Goal: Task Accomplishment & Management: Use online tool/utility

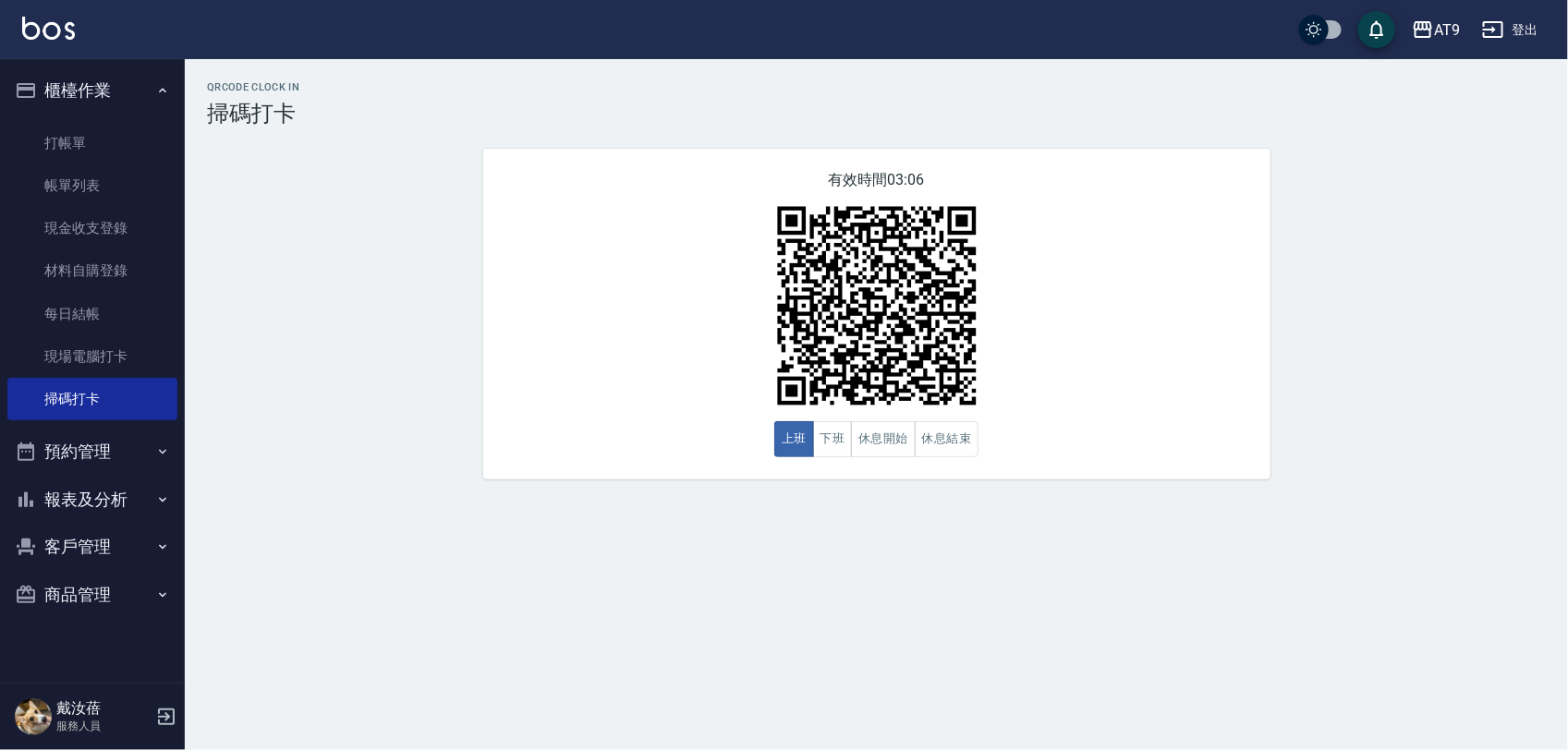
drag, startPoint x: 871, startPoint y: 311, endPoint x: 395, endPoint y: 484, distance: 506.5
drag, startPoint x: 395, startPoint y: 484, endPoint x: 953, endPoint y: 231, distance: 612.7
drag, startPoint x: 953, startPoint y: 231, endPoint x: 912, endPoint y: 671, distance: 441.9
click at [912, 671] on div "QRcode Clock In 掃碼打卡 有效時間 03:03 上班 下班 休息開始 休息結束" at bounding box center [784, 375] width 1568 height 750
drag, startPoint x: 916, startPoint y: 314, endPoint x: 796, endPoint y: 599, distance: 309.2
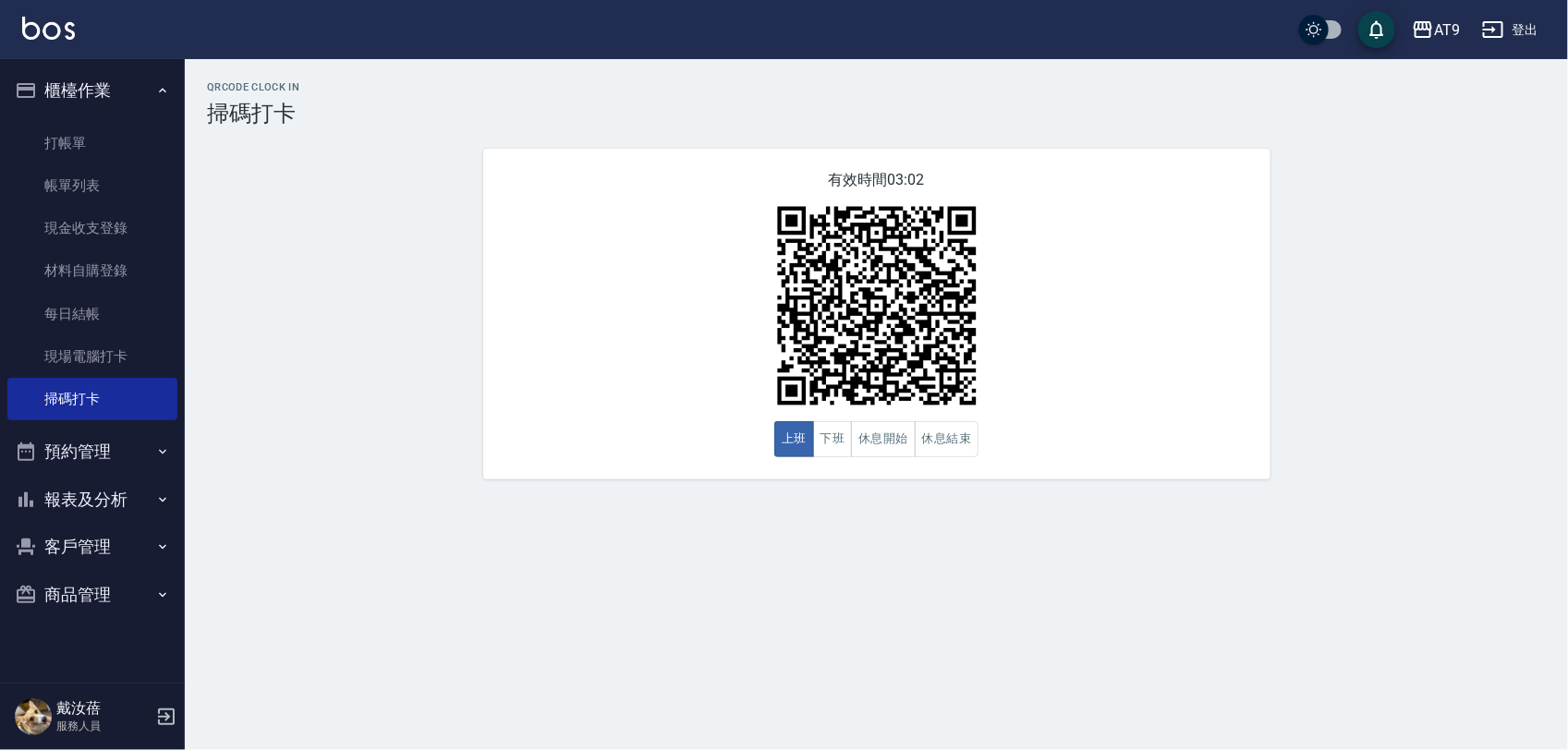
click at [796, 599] on div "QRcode Clock In 掃碼打卡 有效時間 03:02 上班 下班 休息開始 休息結束" at bounding box center [784, 375] width 1568 height 750
click at [351, 423] on div "QRcode Clock In 掃碼打卡 有效時間 01:51 上班 下班 休息開始 休息結束" at bounding box center [876, 280] width 1383 height 398
click at [50, 390] on link "掃碼打卡" at bounding box center [92, 399] width 170 height 43
click at [130, 402] on link "掃碼打卡" at bounding box center [92, 399] width 170 height 43
click at [149, 348] on link "現場電腦打卡" at bounding box center [92, 357] width 170 height 43
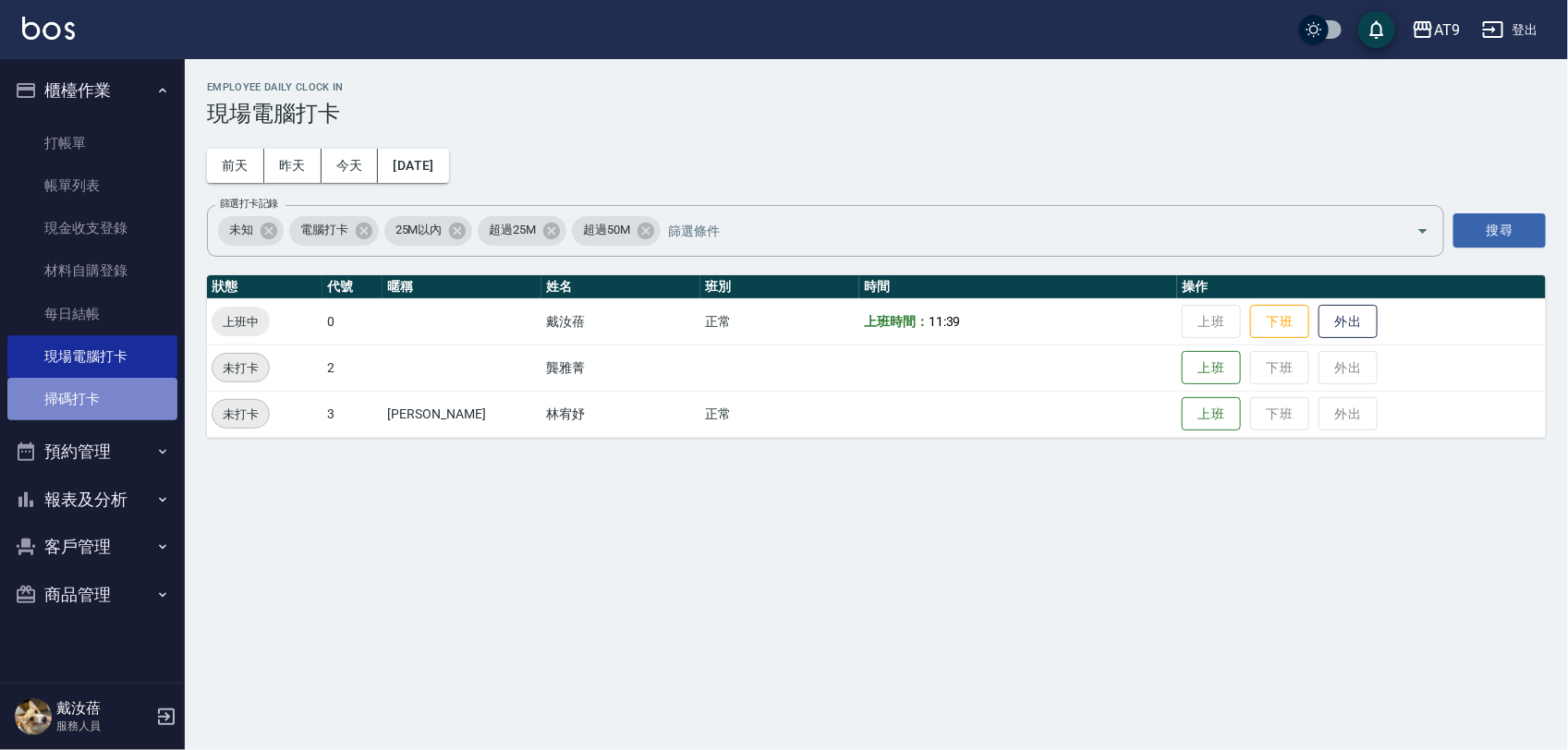
click at [129, 399] on link "掃碼打卡" at bounding box center [92, 399] width 170 height 43
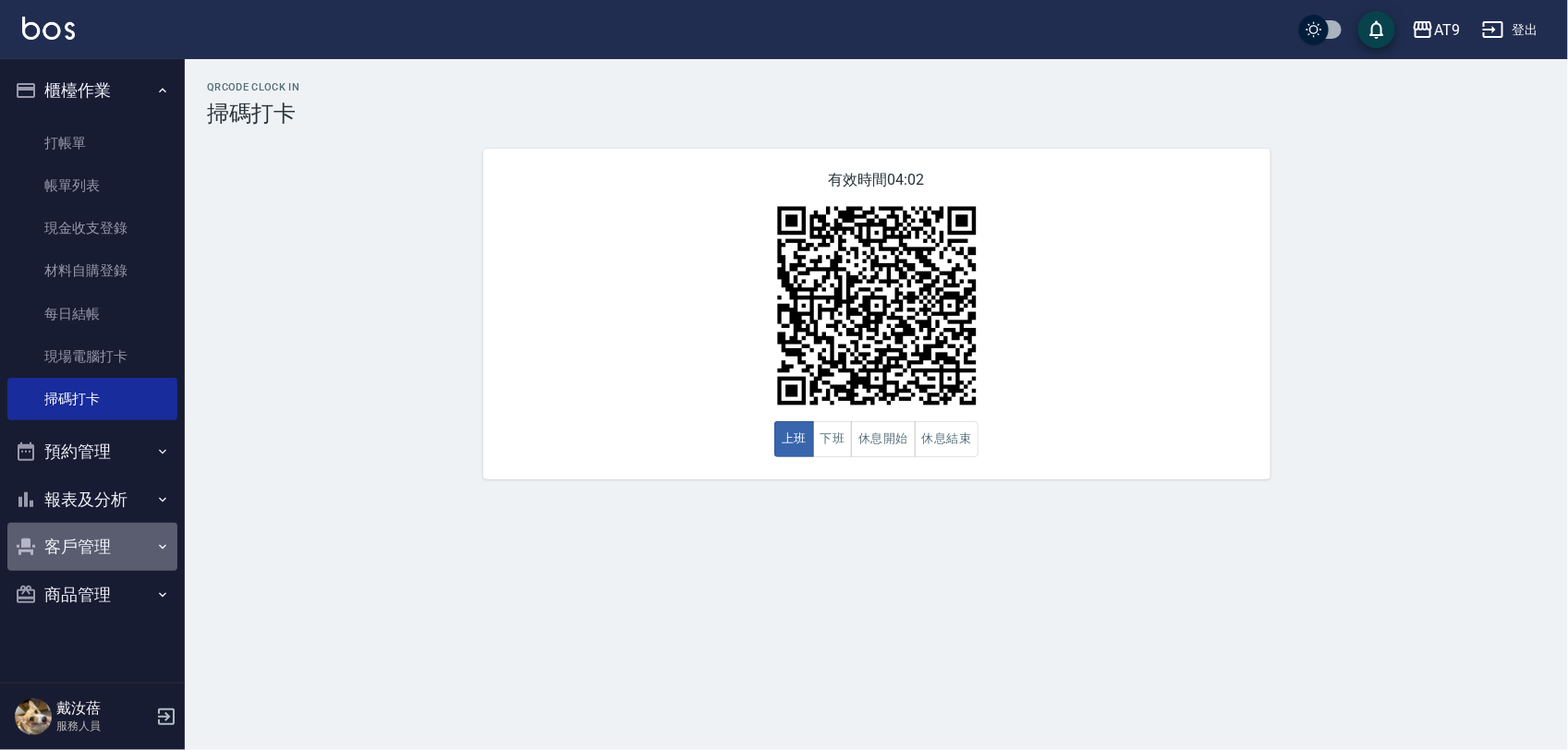
drag, startPoint x: 127, startPoint y: 402, endPoint x: 44, endPoint y: 549, distance: 168.8
click at [44, 549] on button "客戶管理" at bounding box center [92, 547] width 170 height 48
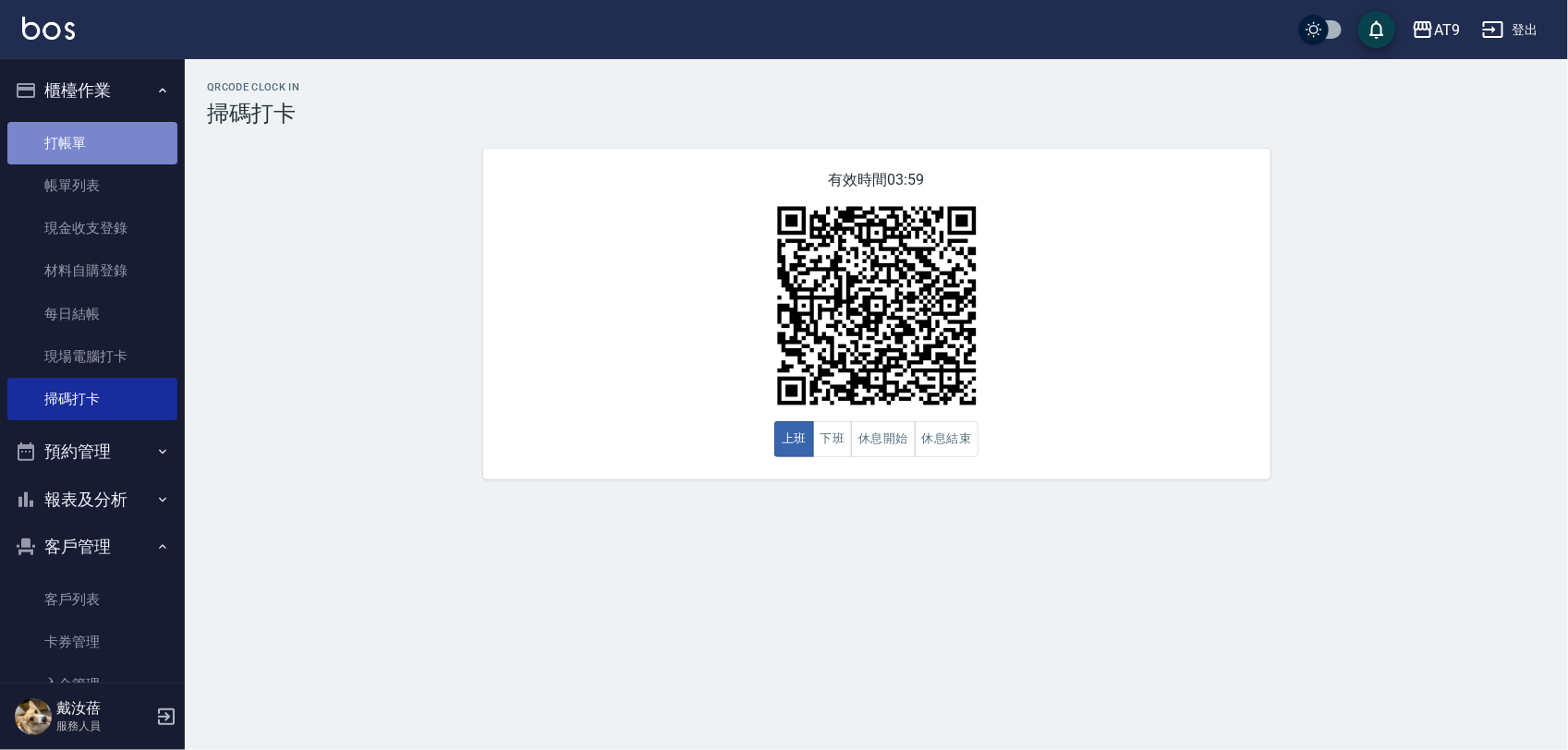
click at [108, 139] on link "打帳單" at bounding box center [92, 143] width 170 height 43
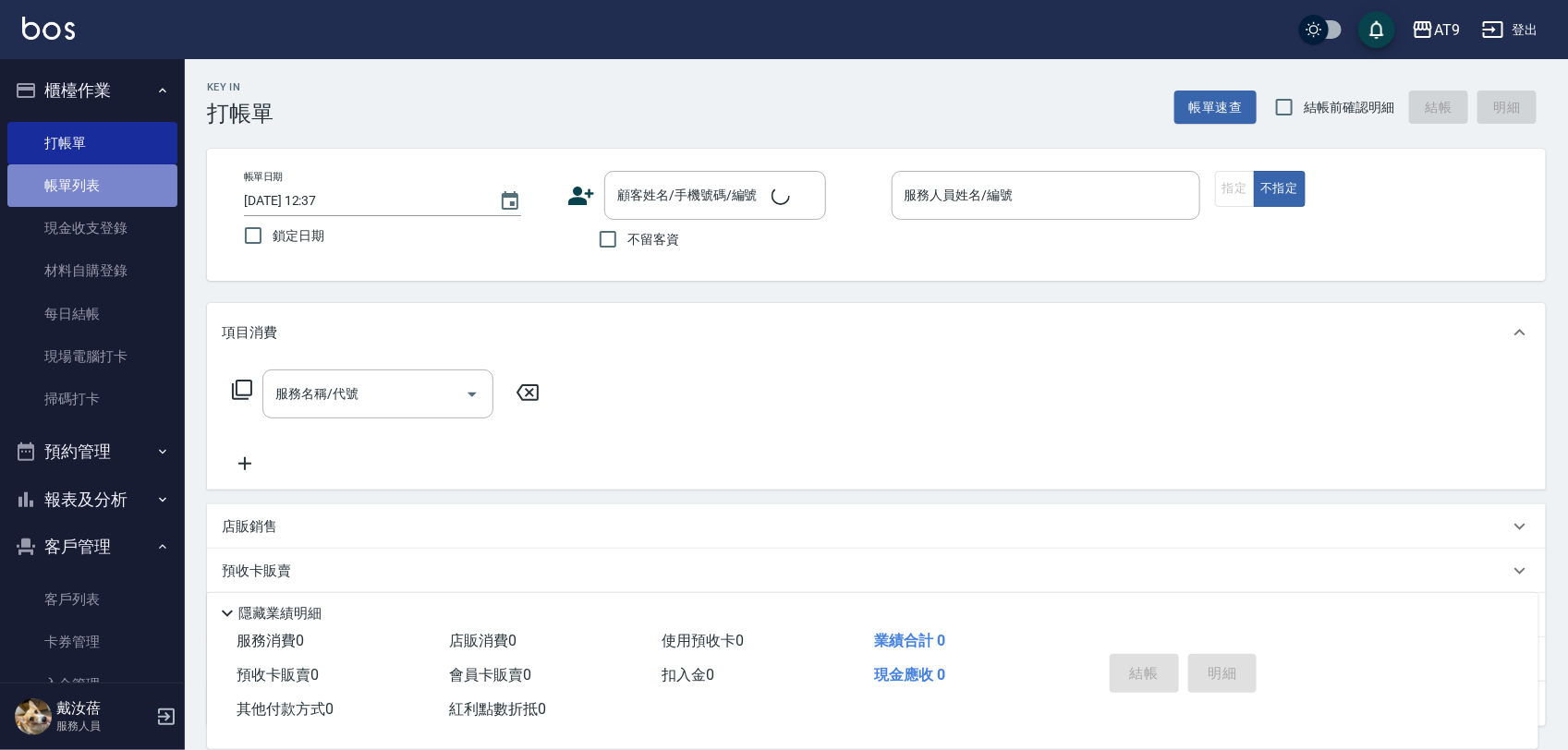
click at [99, 192] on link "帳單列表" at bounding box center [92, 186] width 170 height 43
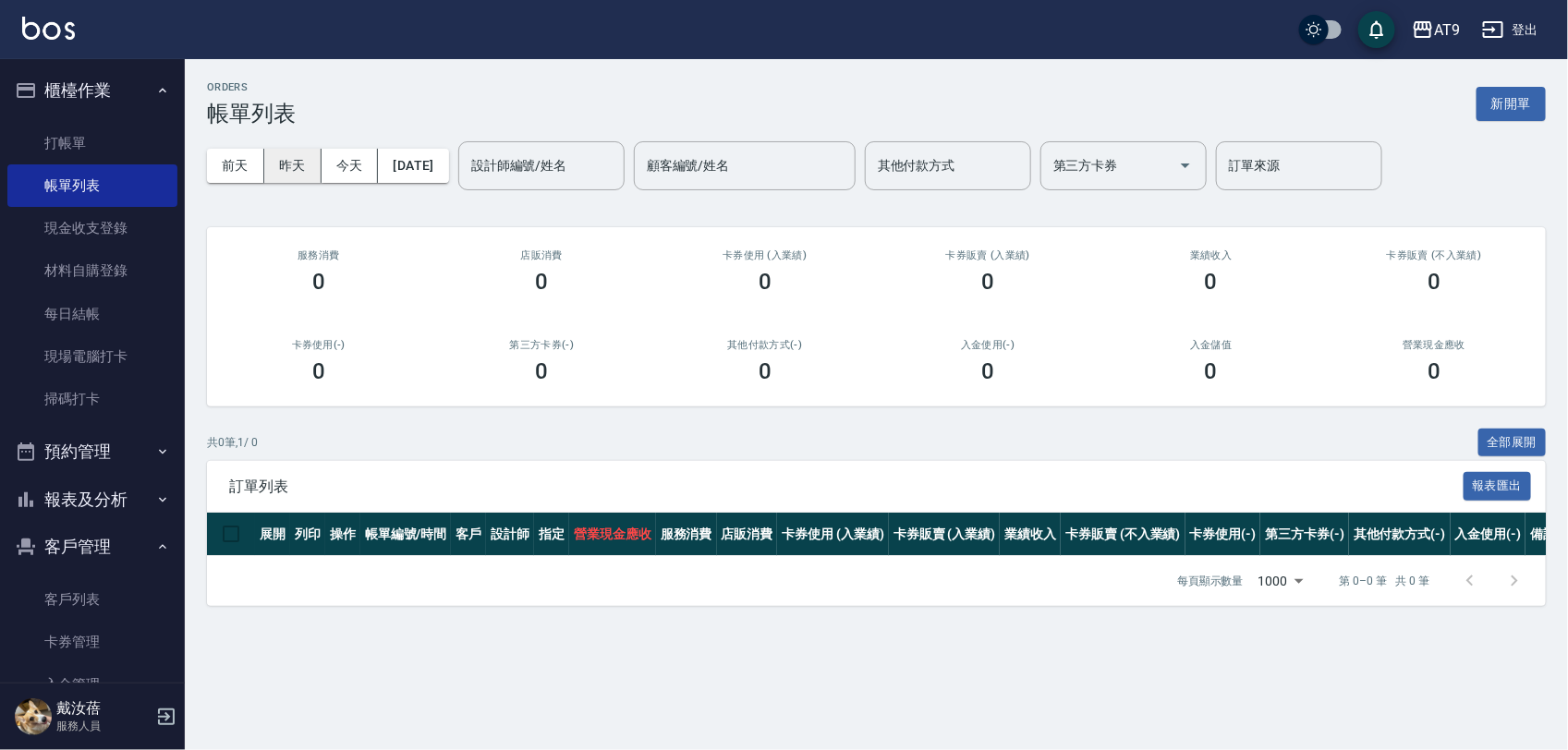
click at [288, 162] on button "昨天" at bounding box center [293, 166] width 57 height 34
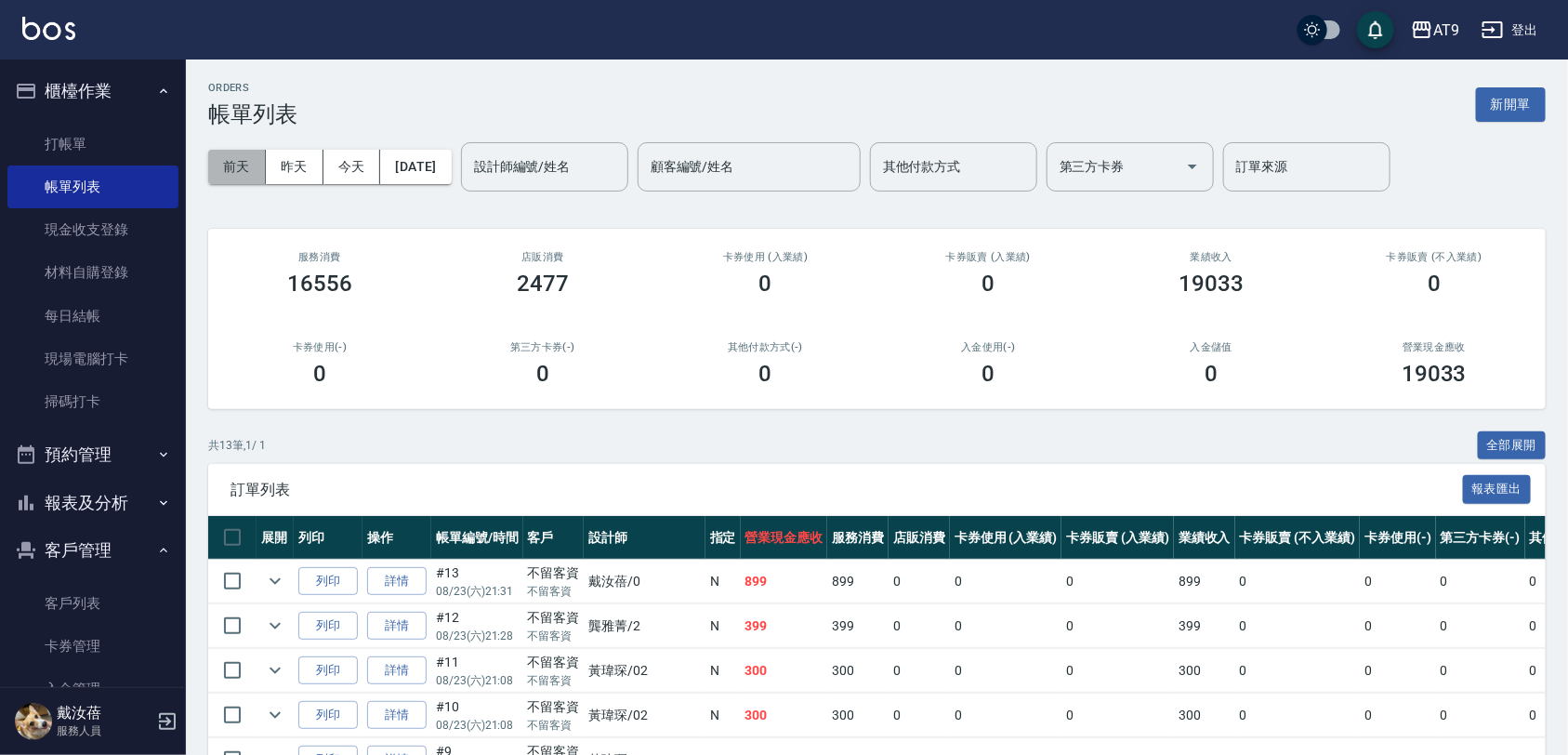
click at [230, 163] on button "前天" at bounding box center [237, 167] width 58 height 34
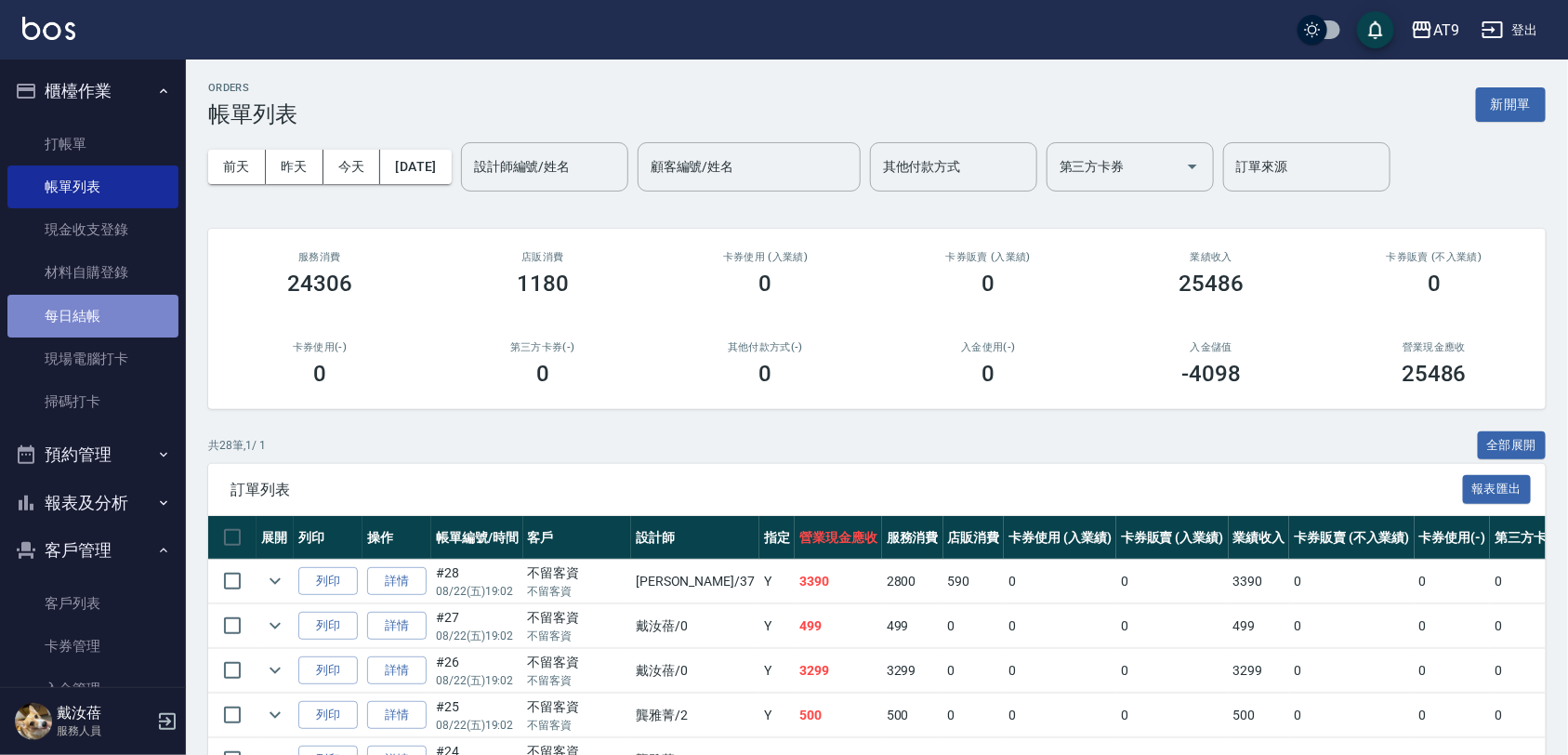
click at [98, 295] on link "每日結帳" at bounding box center [93, 316] width 171 height 43
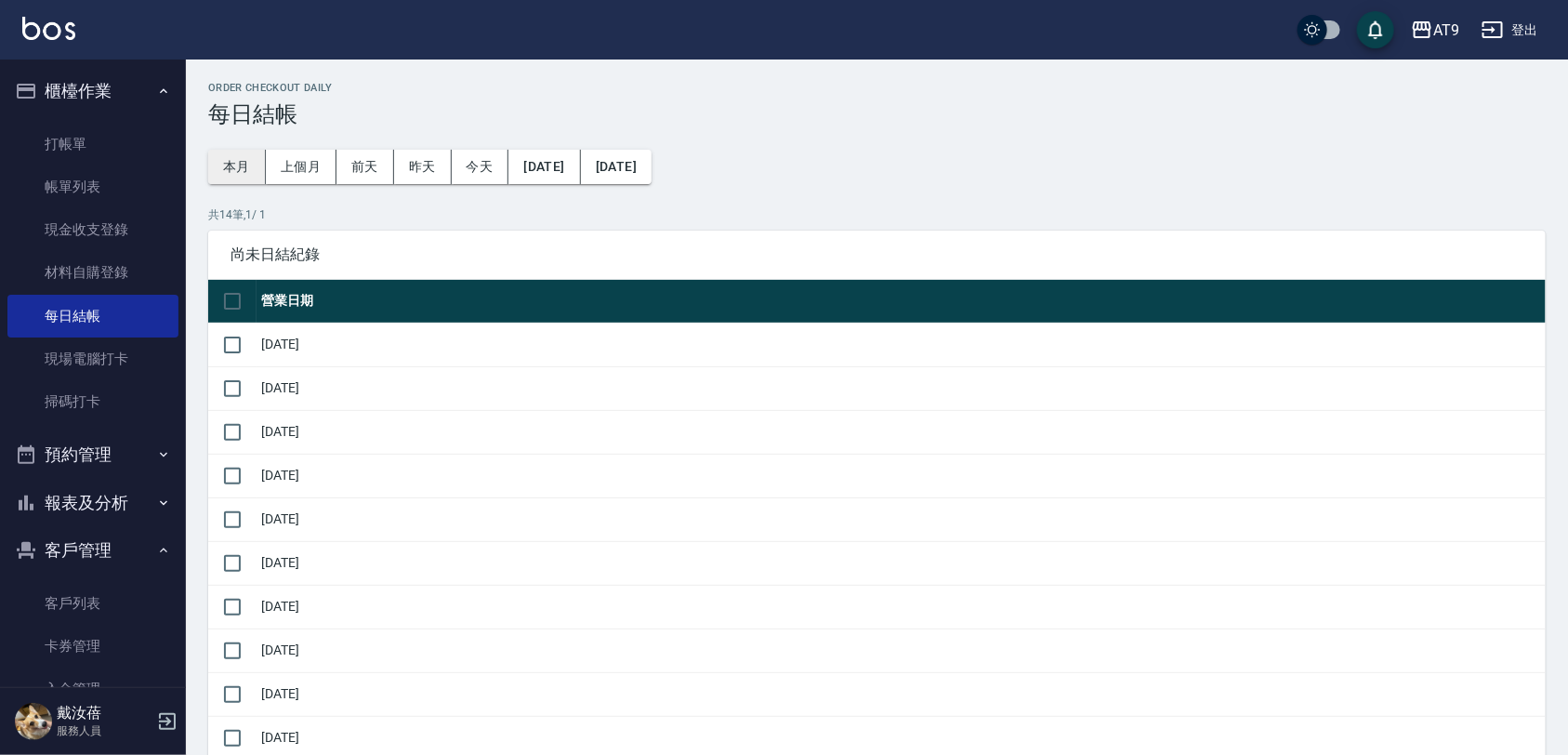
click at [239, 168] on button "本月" at bounding box center [237, 167] width 58 height 34
click at [428, 156] on button "昨天" at bounding box center [422, 167] width 58 height 34
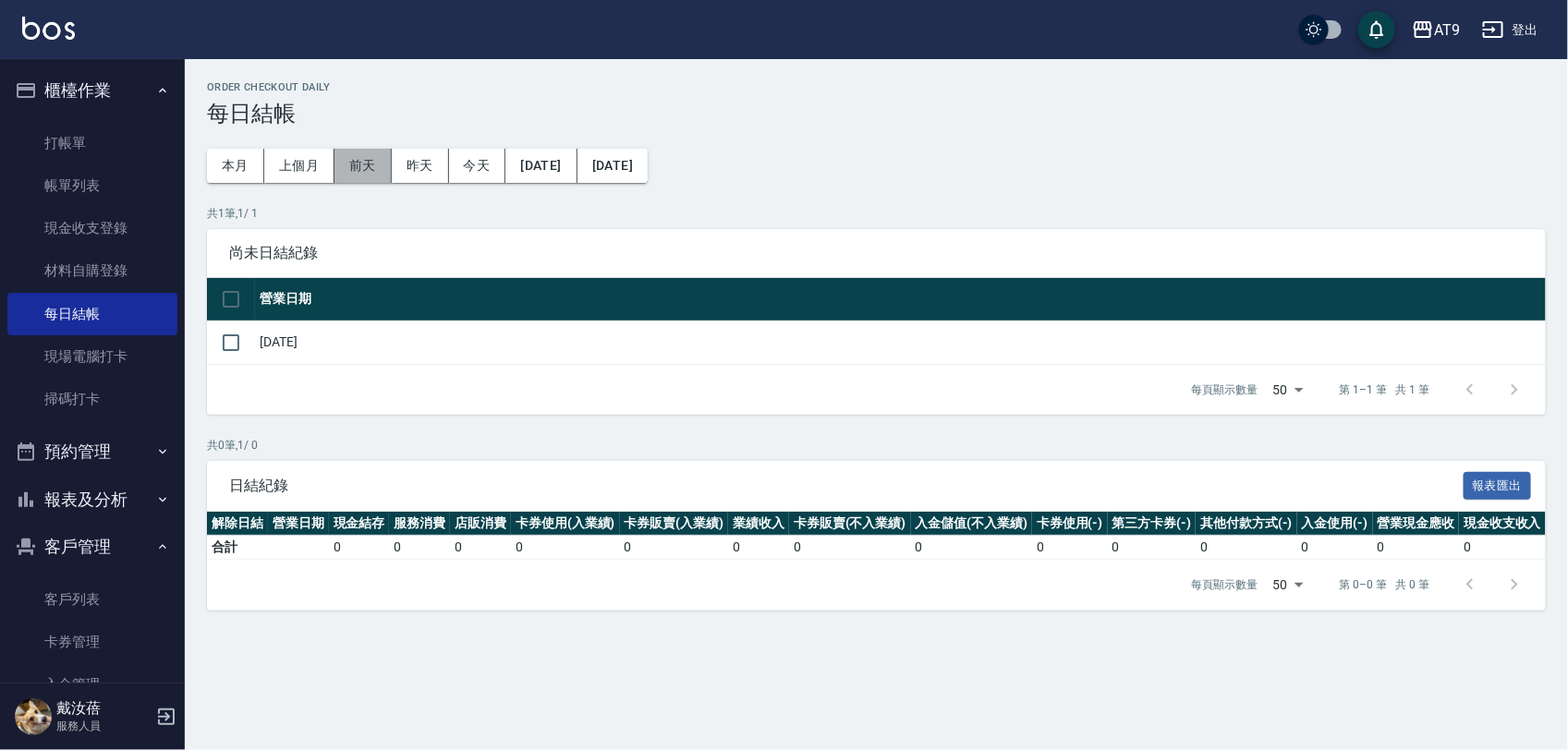
click at [372, 159] on button "前天" at bounding box center [362, 166] width 57 height 34
click at [45, 273] on link "材料自購登錄" at bounding box center [92, 270] width 170 height 43
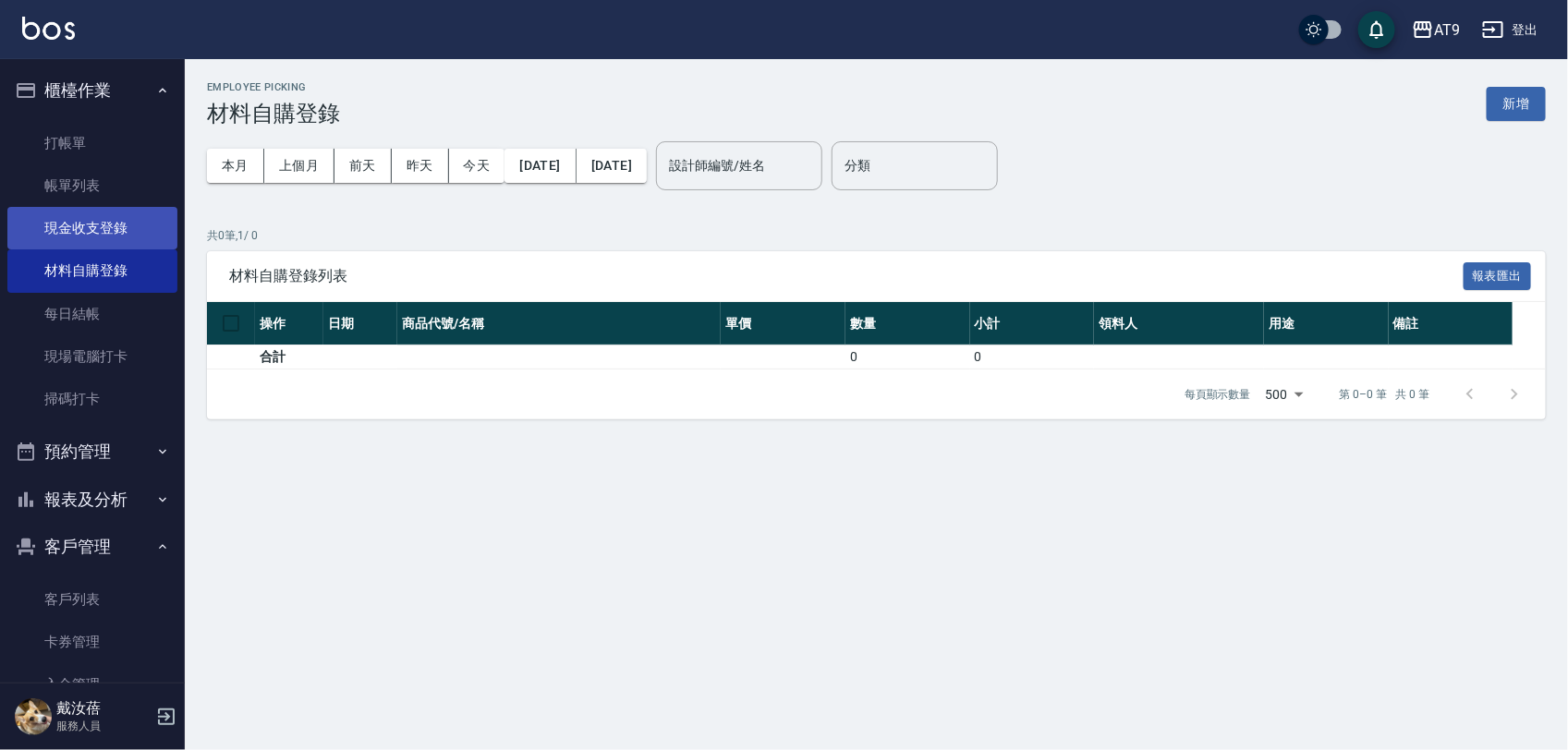
click at [105, 208] on link "現金收支登錄" at bounding box center [92, 229] width 170 height 43
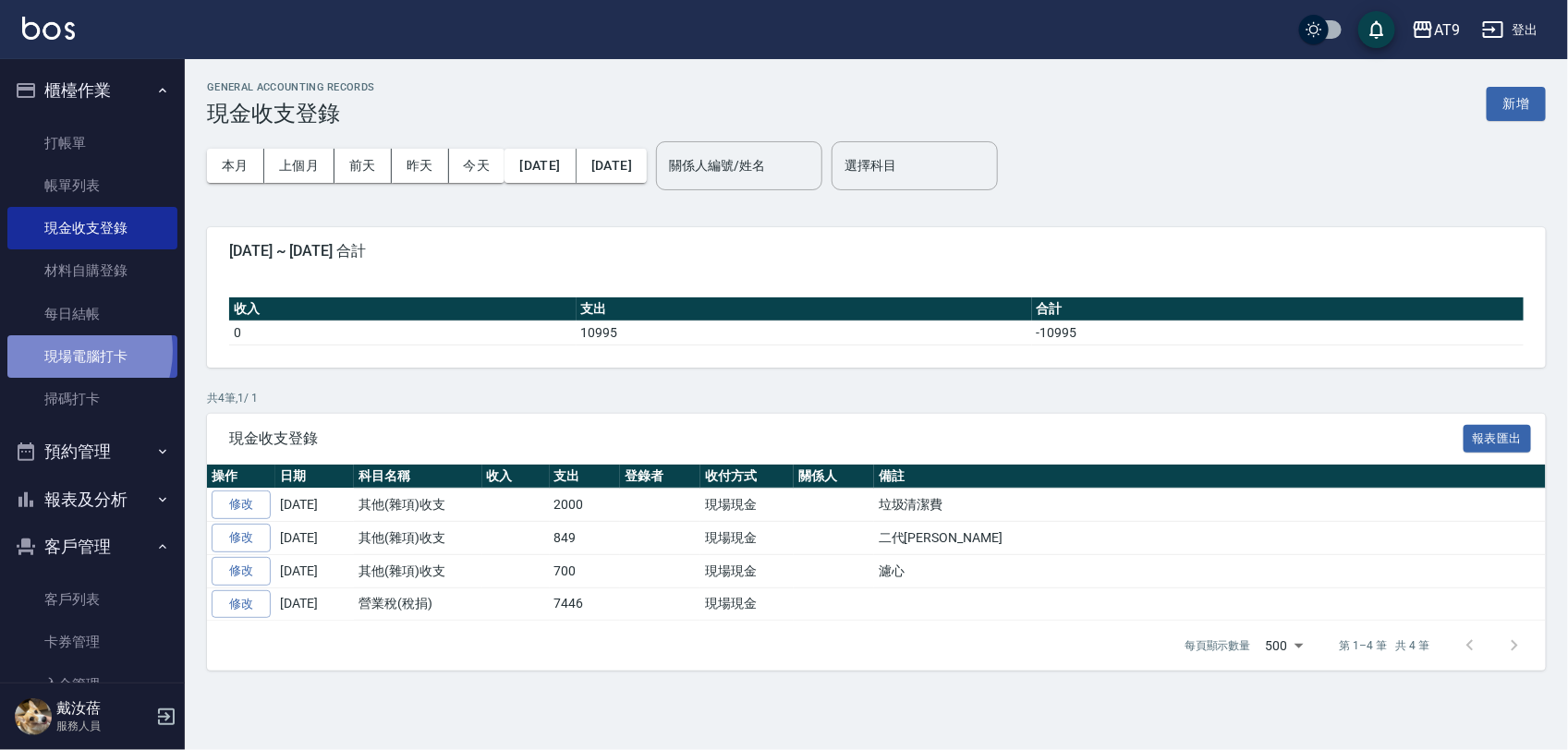
click at [66, 351] on link "現場電腦打卡" at bounding box center [92, 357] width 170 height 43
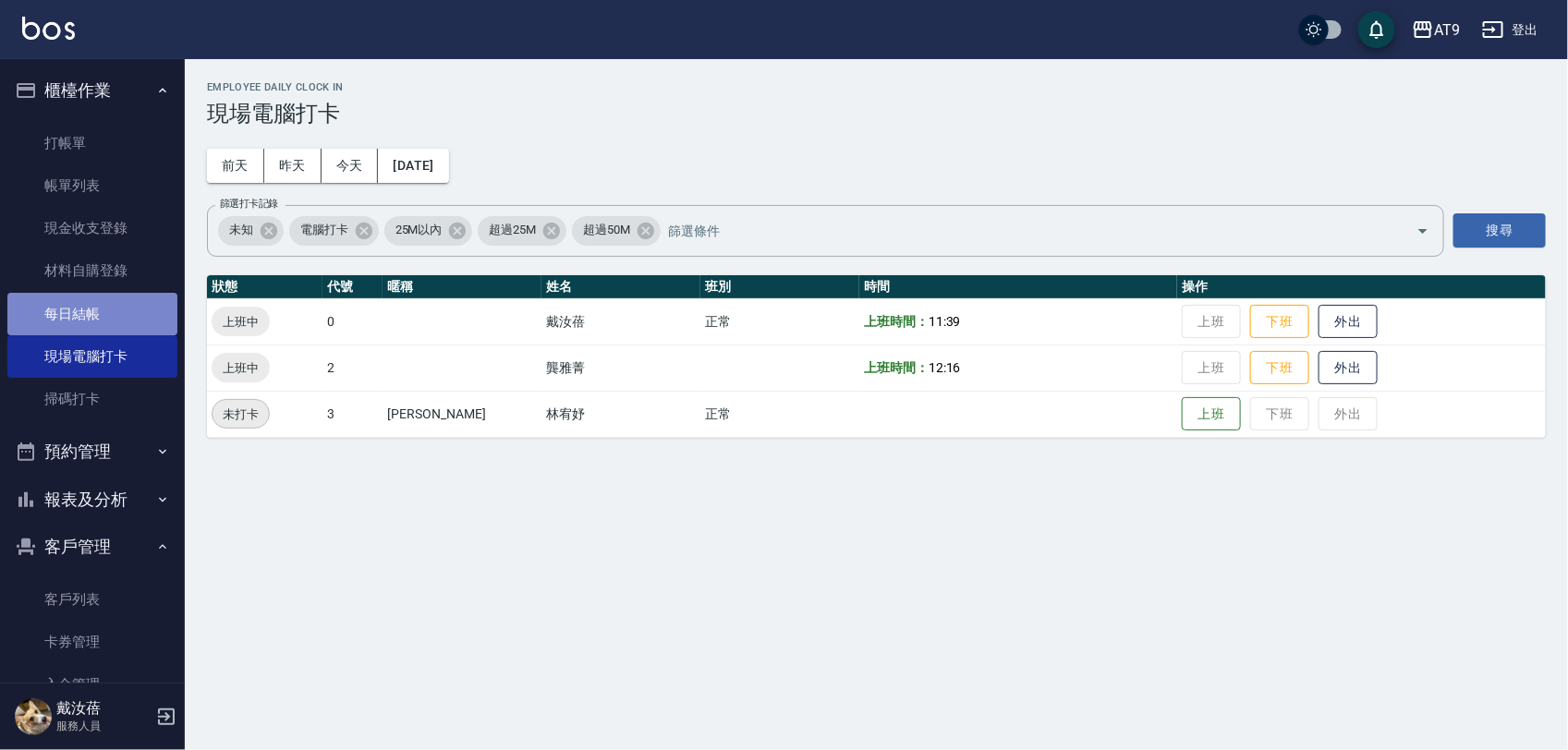
click at [102, 298] on link "每日結帳" at bounding box center [92, 314] width 170 height 43
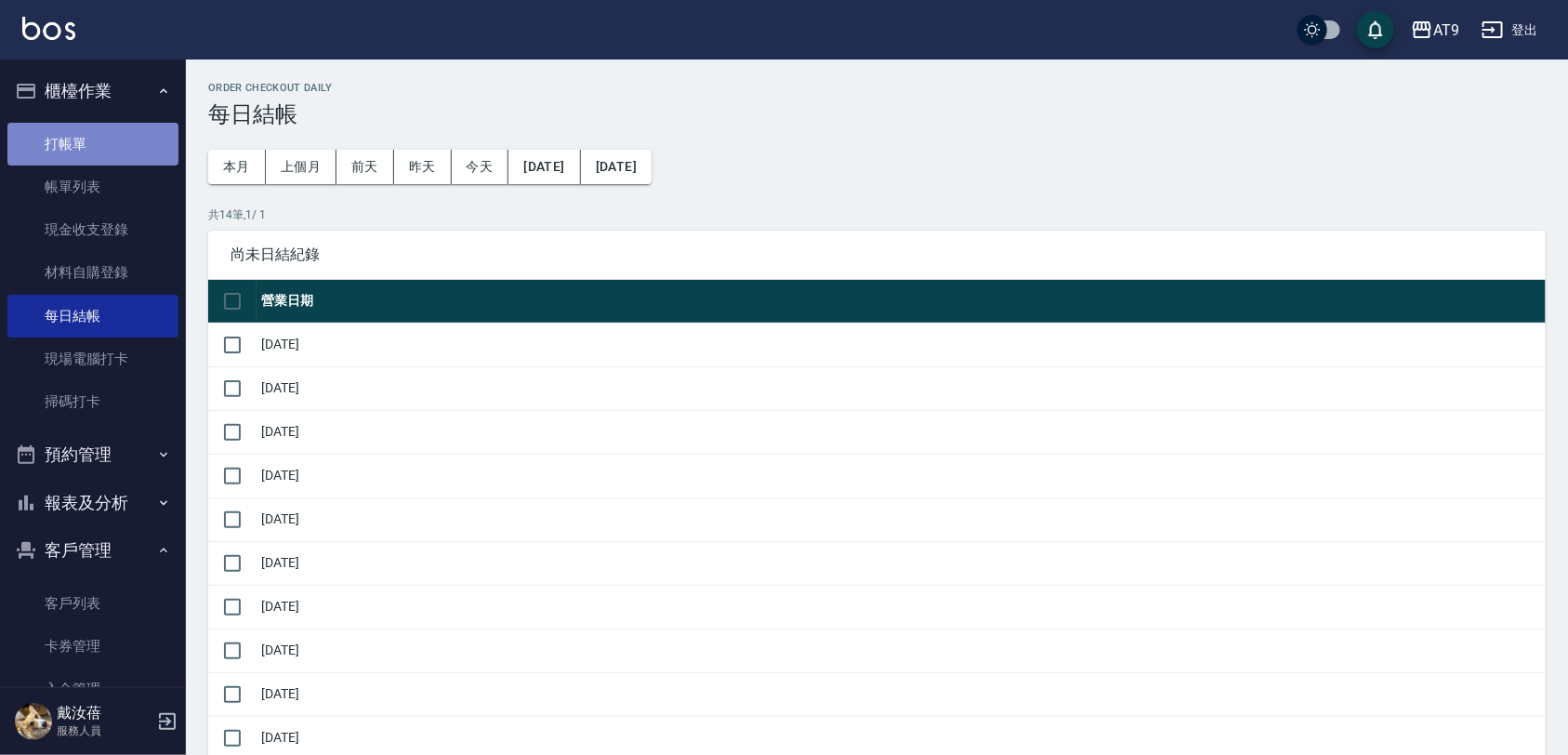
click at [98, 123] on link "打帳單" at bounding box center [93, 144] width 171 height 43
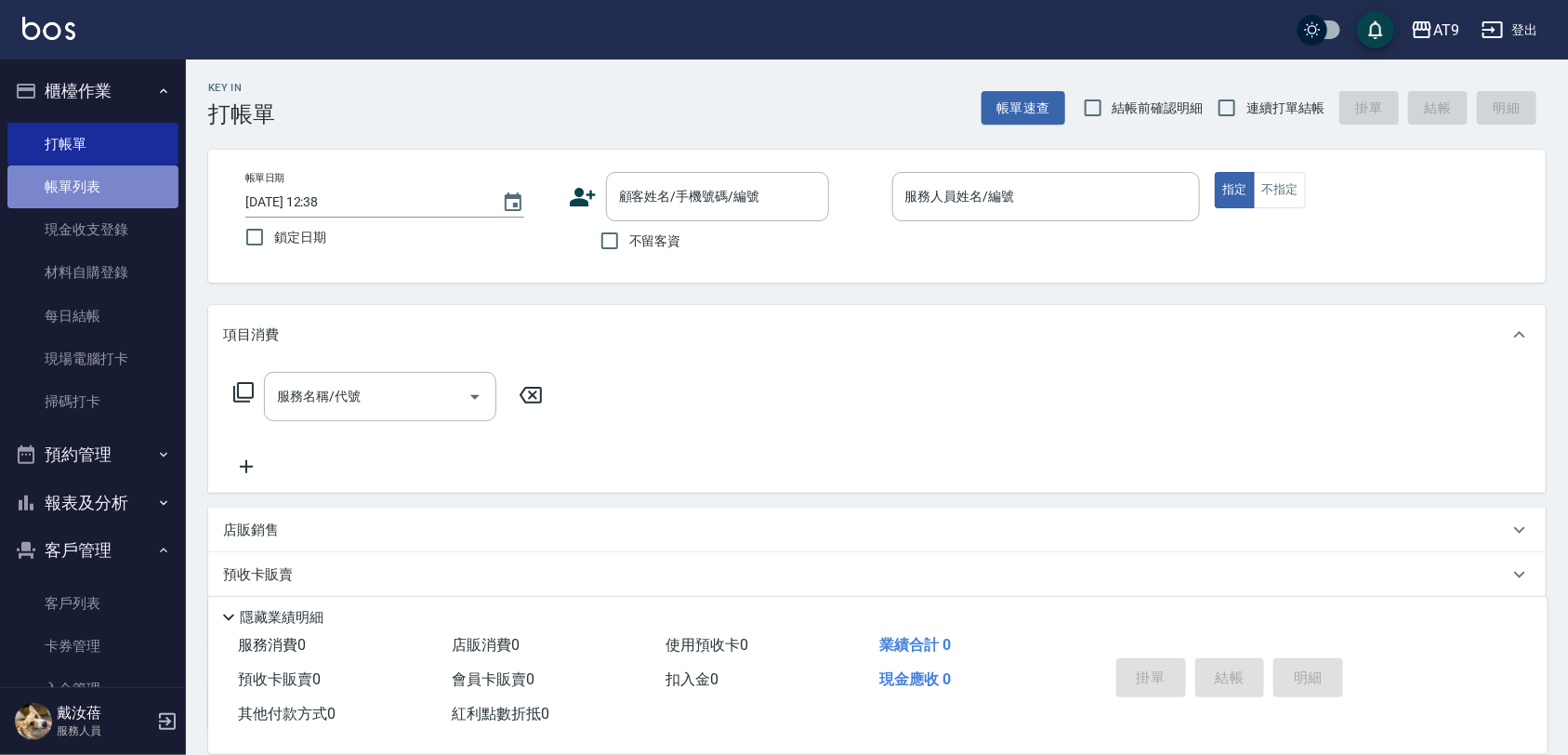
click at [118, 183] on link "帳單列表" at bounding box center [93, 187] width 171 height 43
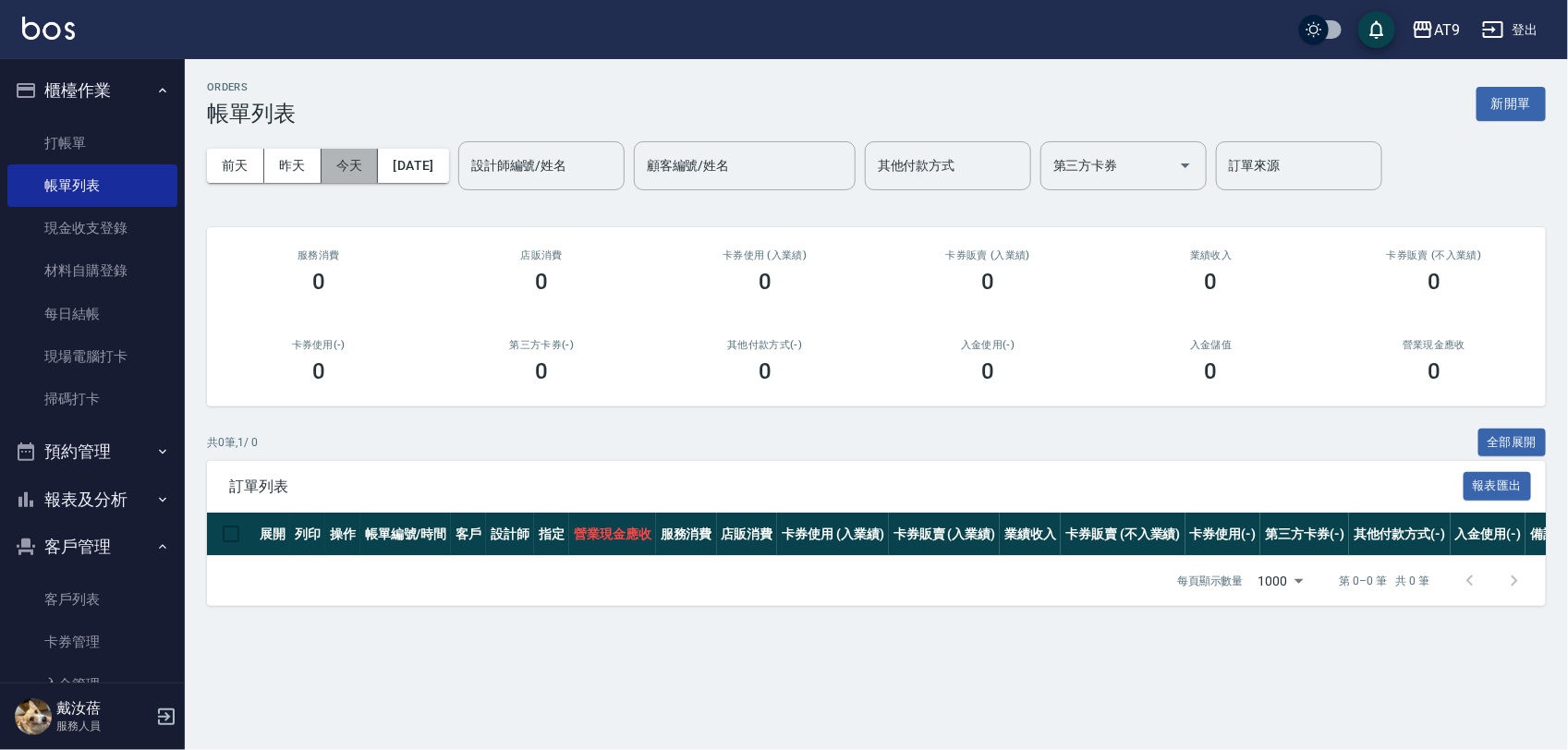
click at [344, 176] on button "今天" at bounding box center [350, 166] width 57 height 34
click at [302, 181] on button "昨天" at bounding box center [293, 166] width 57 height 34
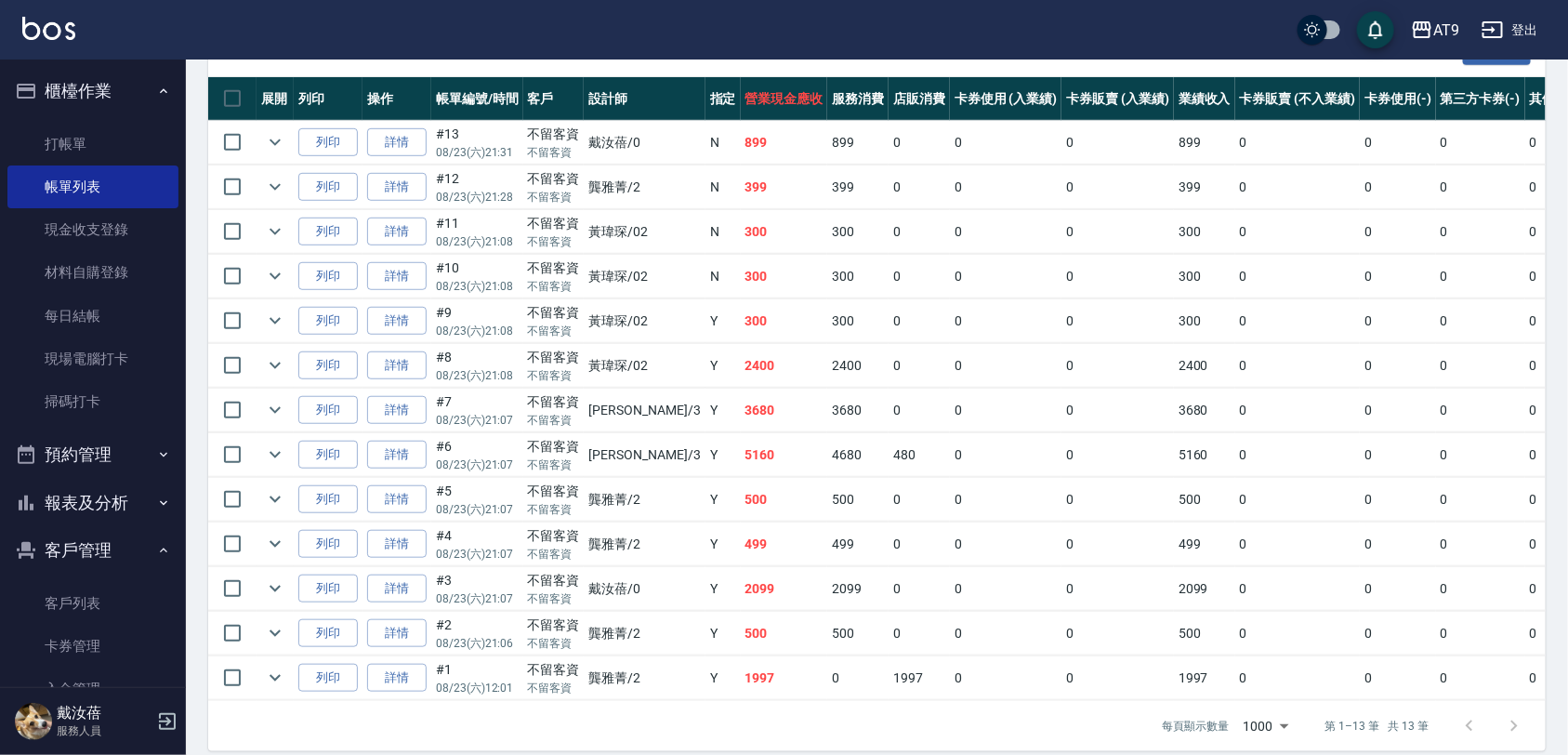
scroll to position [480, 0]
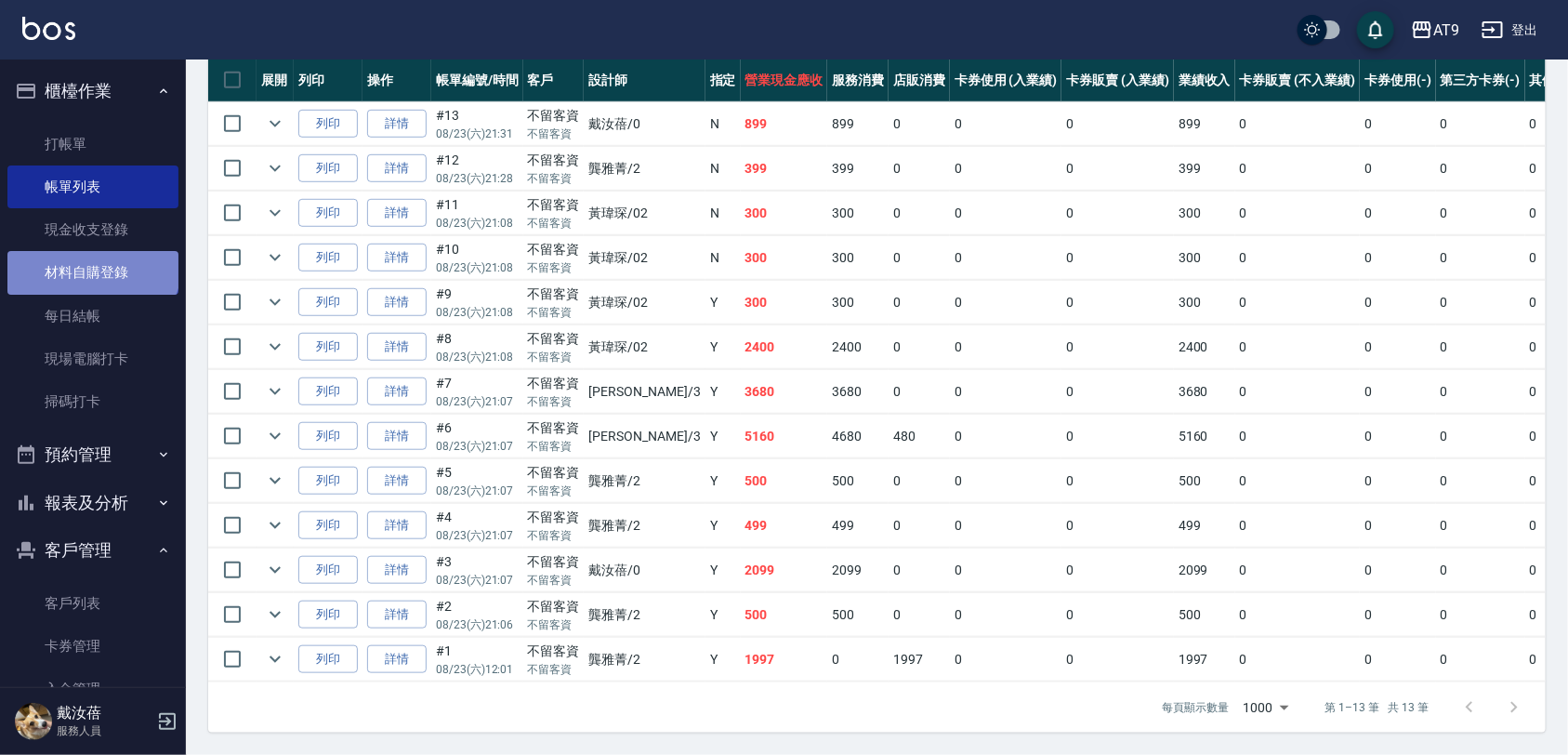
click at [91, 262] on link "材料自購登錄" at bounding box center [93, 272] width 171 height 43
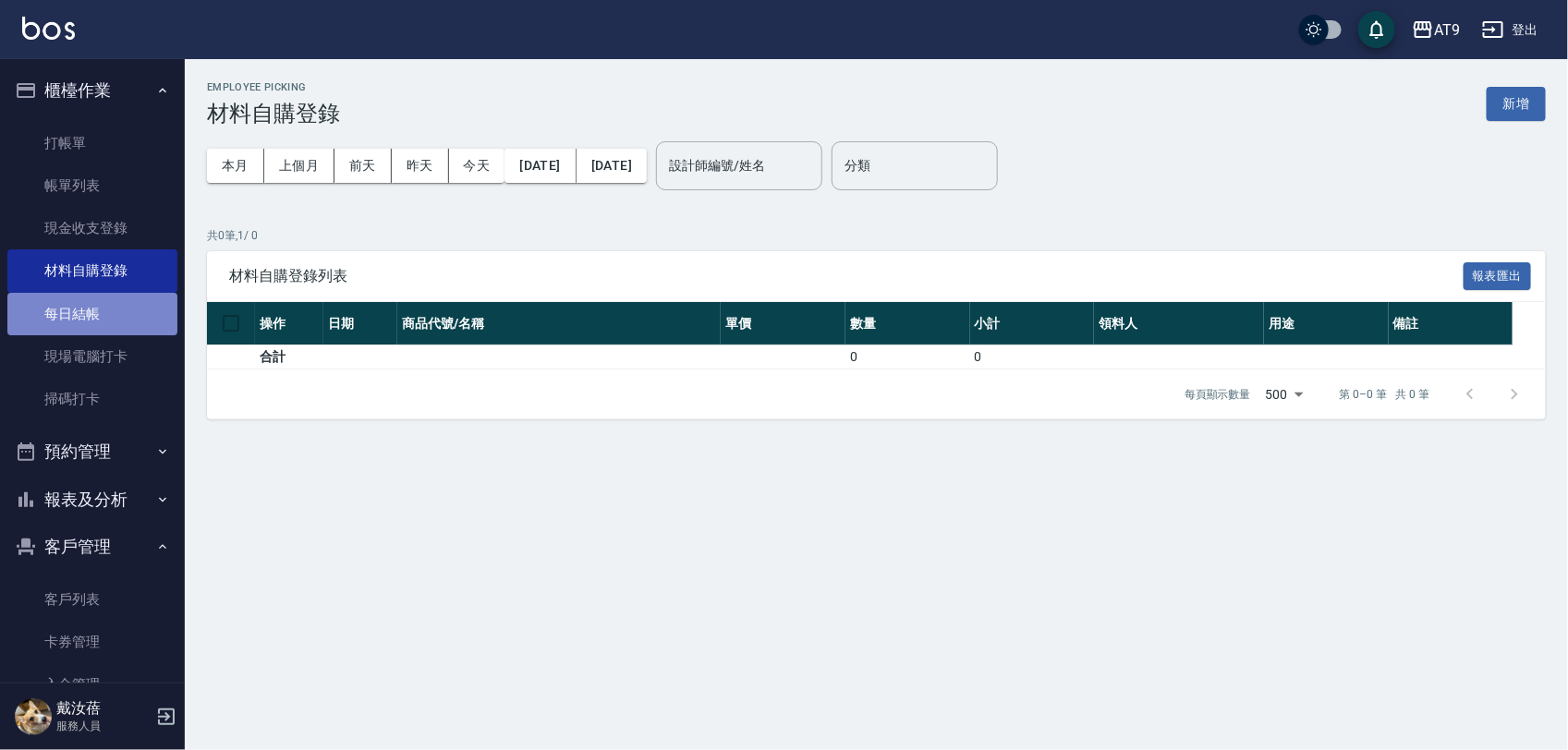
click at [107, 312] on link "每日結帳" at bounding box center [92, 314] width 170 height 43
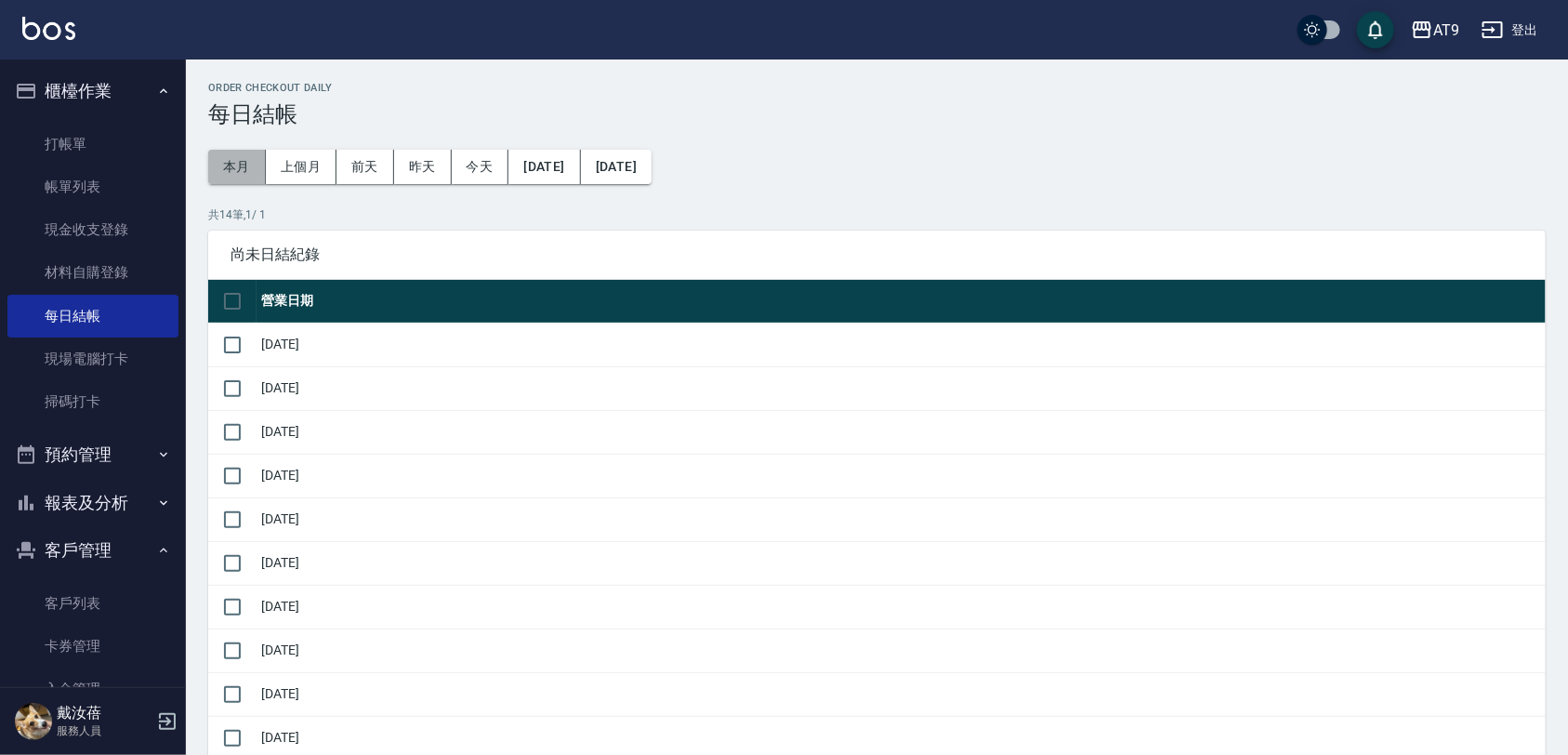
click at [248, 166] on button "本月" at bounding box center [237, 167] width 58 height 34
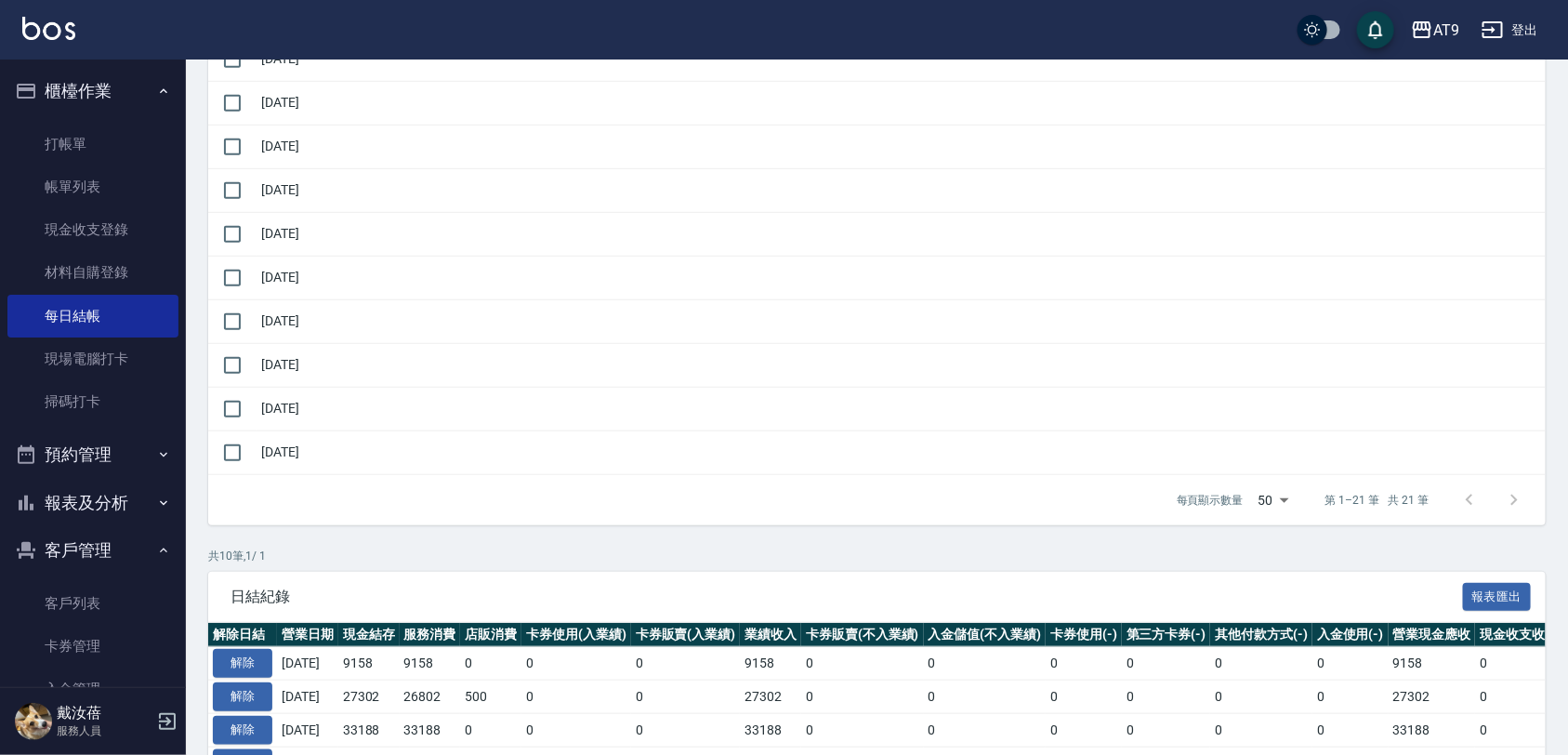
scroll to position [465, 0]
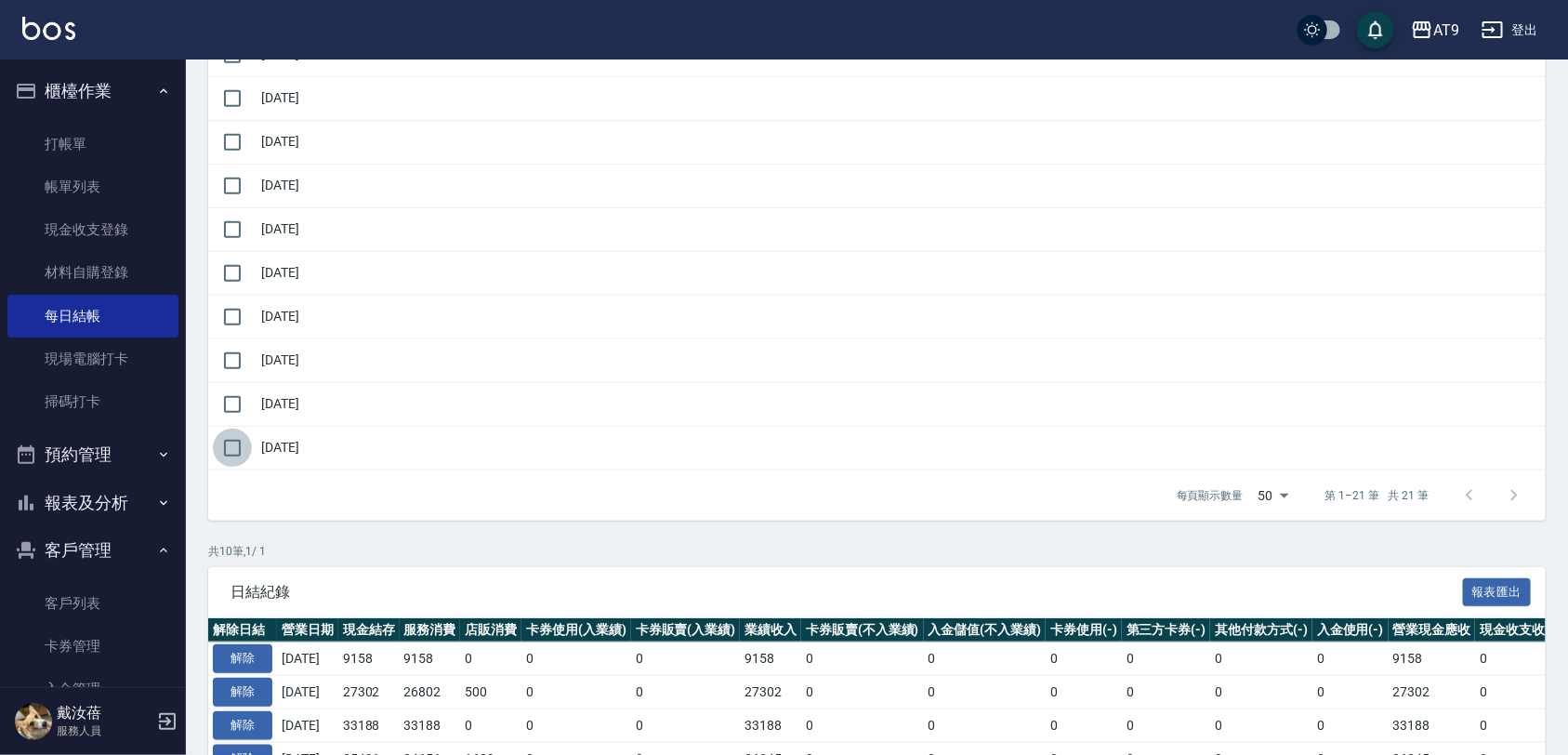
click at [234, 450] on input "checkbox" at bounding box center [232, 449] width 39 height 39
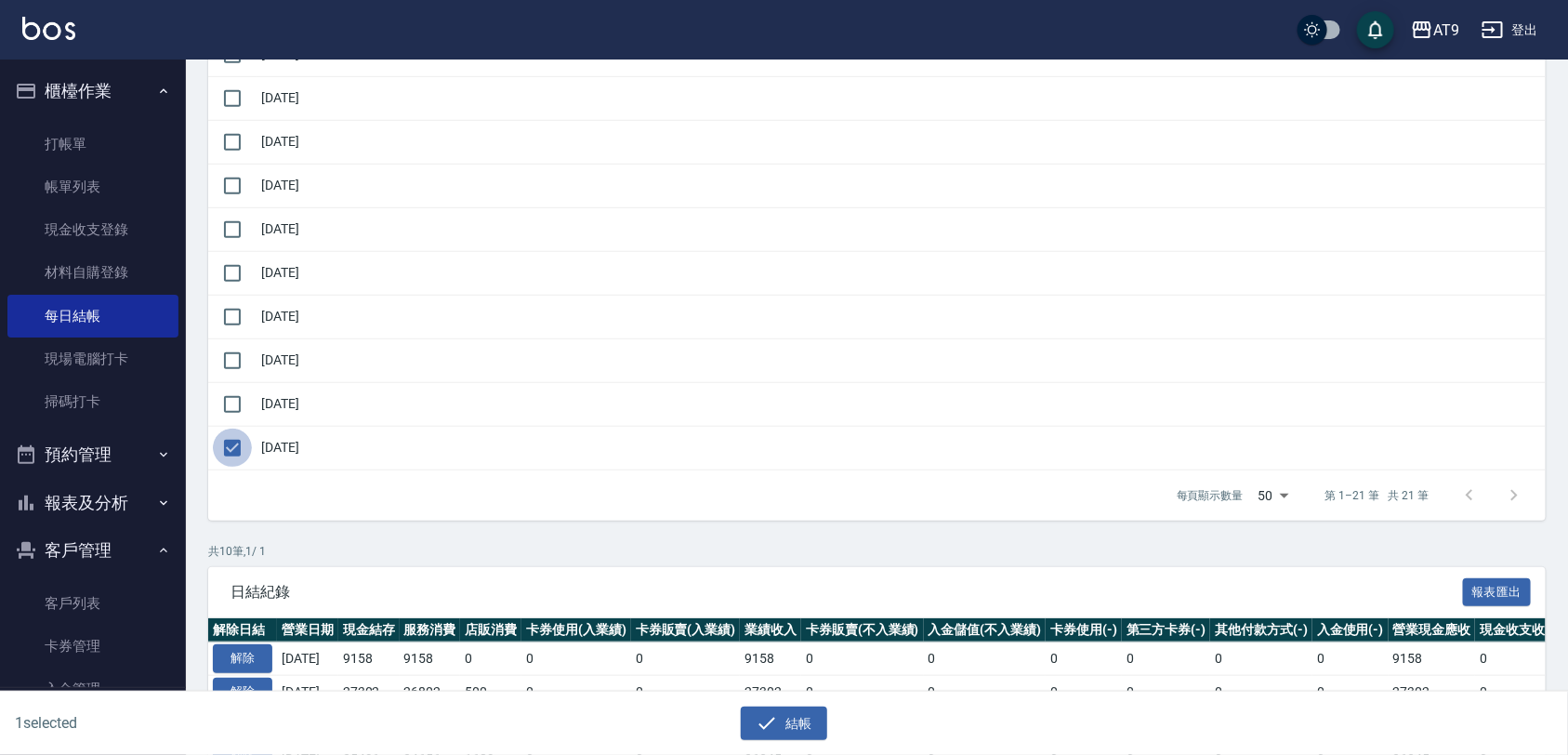
click at [234, 450] on input "checkbox" at bounding box center [232, 449] width 39 height 39
checkbox input "false"
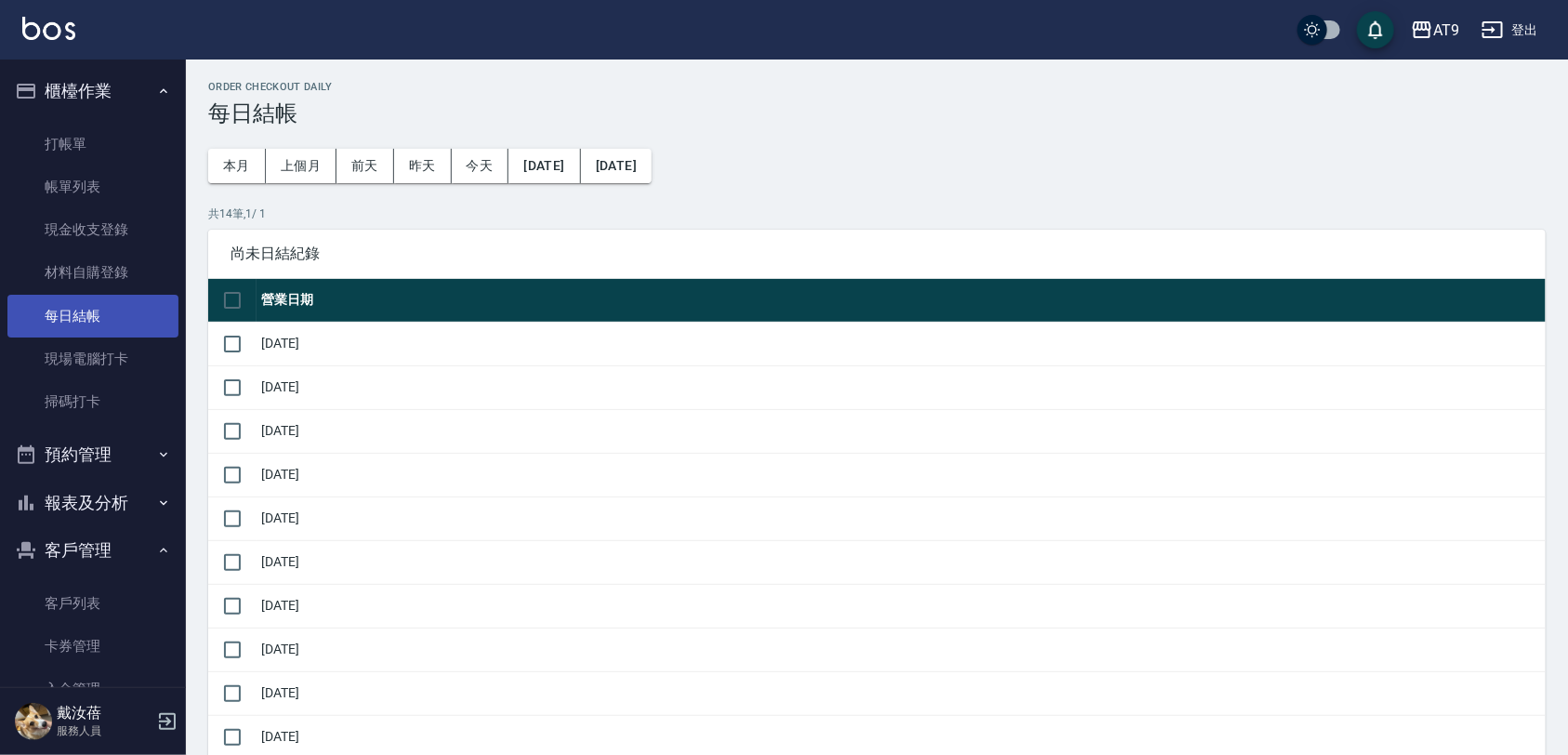
scroll to position [0, 0]
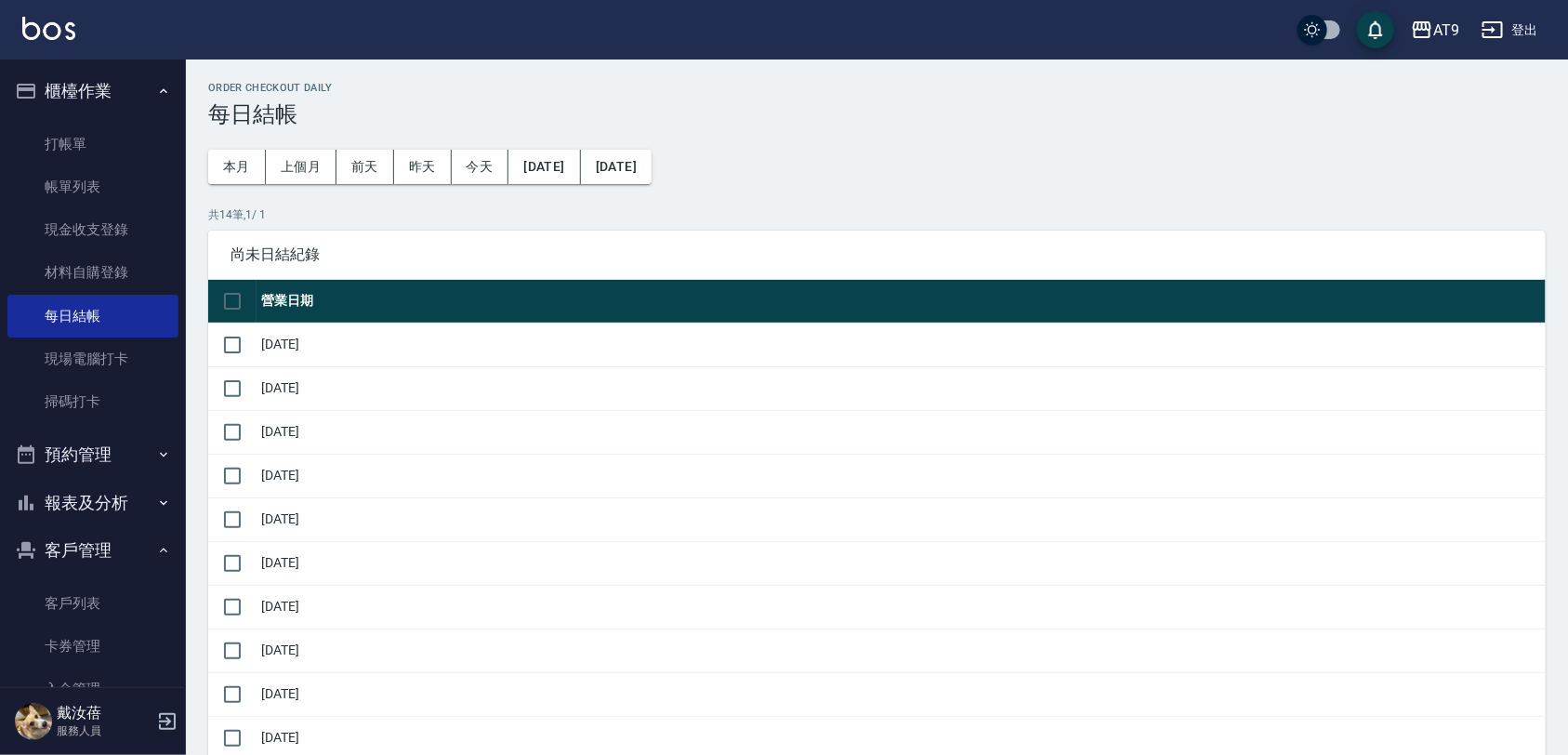
drag, startPoint x: 108, startPoint y: 277, endPoint x: 110, endPoint y: 2, distance: 275.0
click at [108, 277] on link "材料自購登錄" at bounding box center [93, 272] width 171 height 43
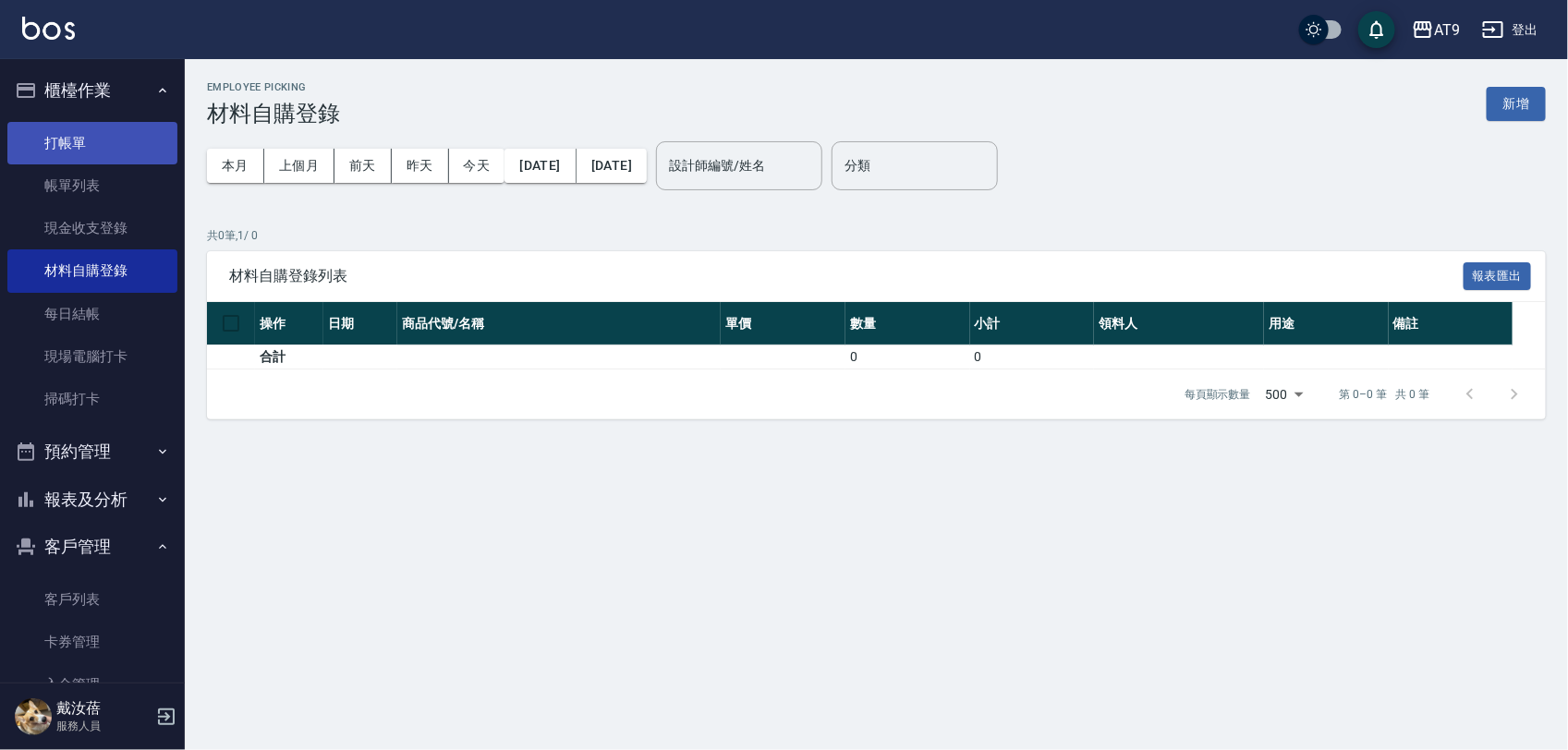
click at [137, 137] on link "打帳單" at bounding box center [92, 143] width 170 height 43
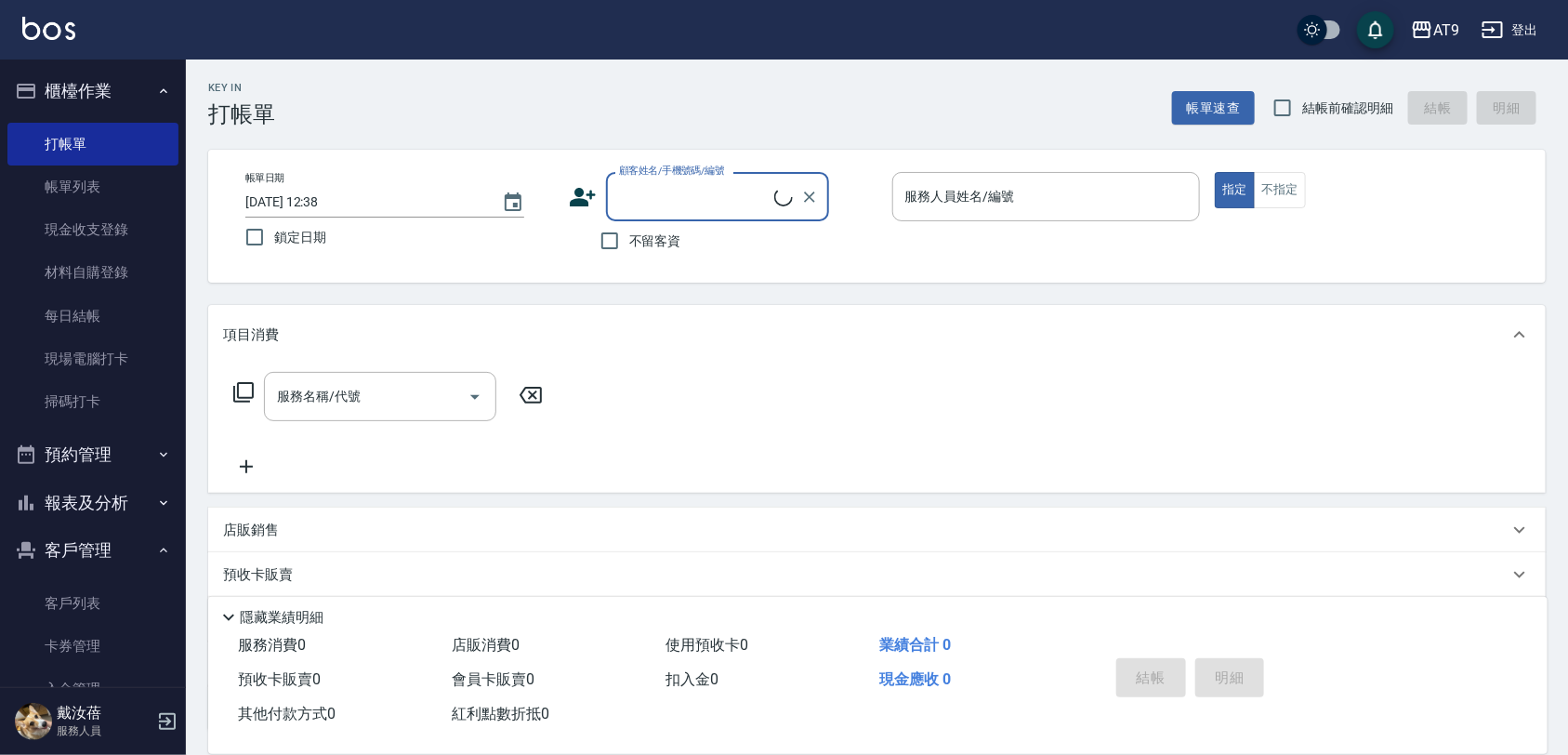
click at [158, 90] on icon "button" at bounding box center [163, 91] width 15 height 15
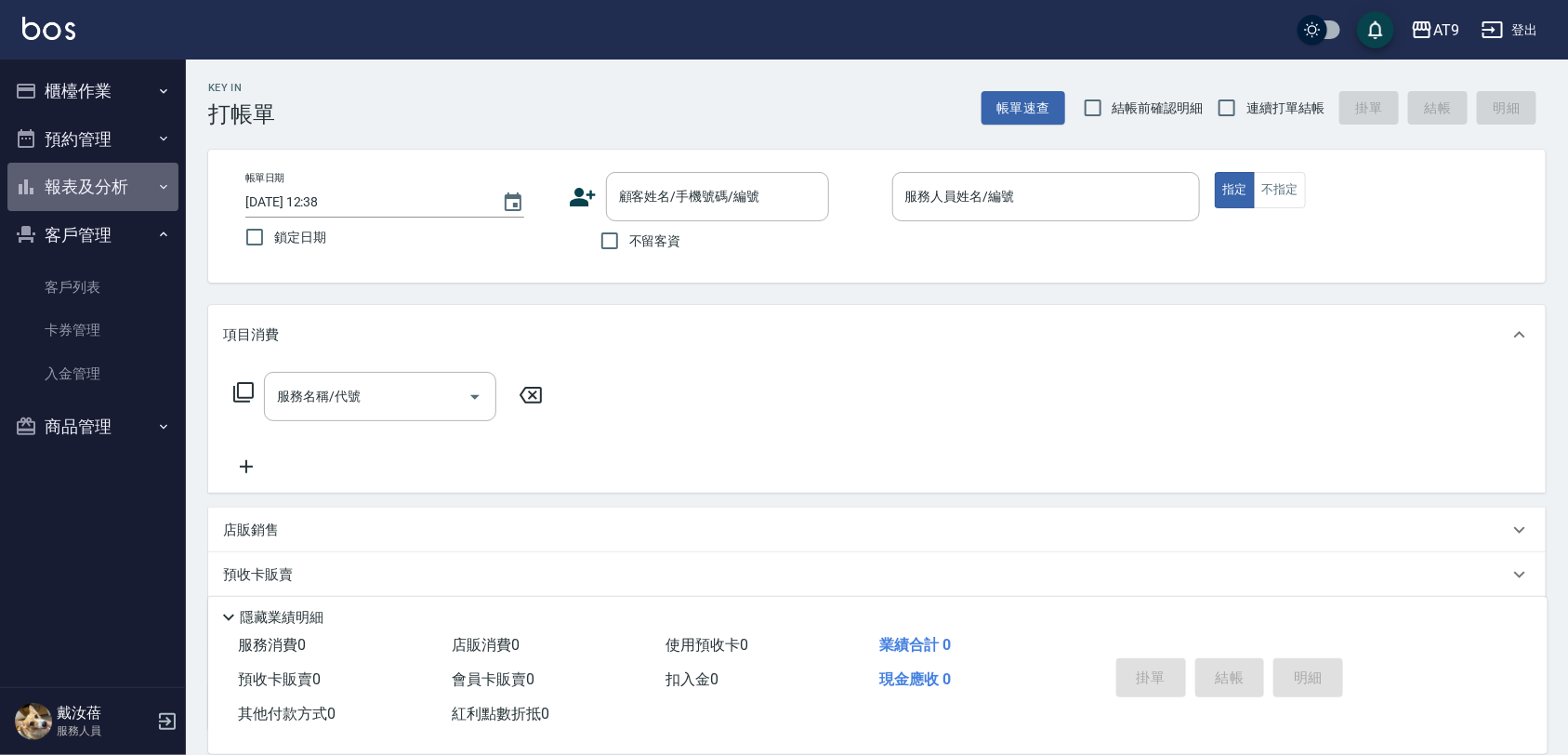
click at [135, 193] on button "報表及分析" at bounding box center [93, 187] width 171 height 49
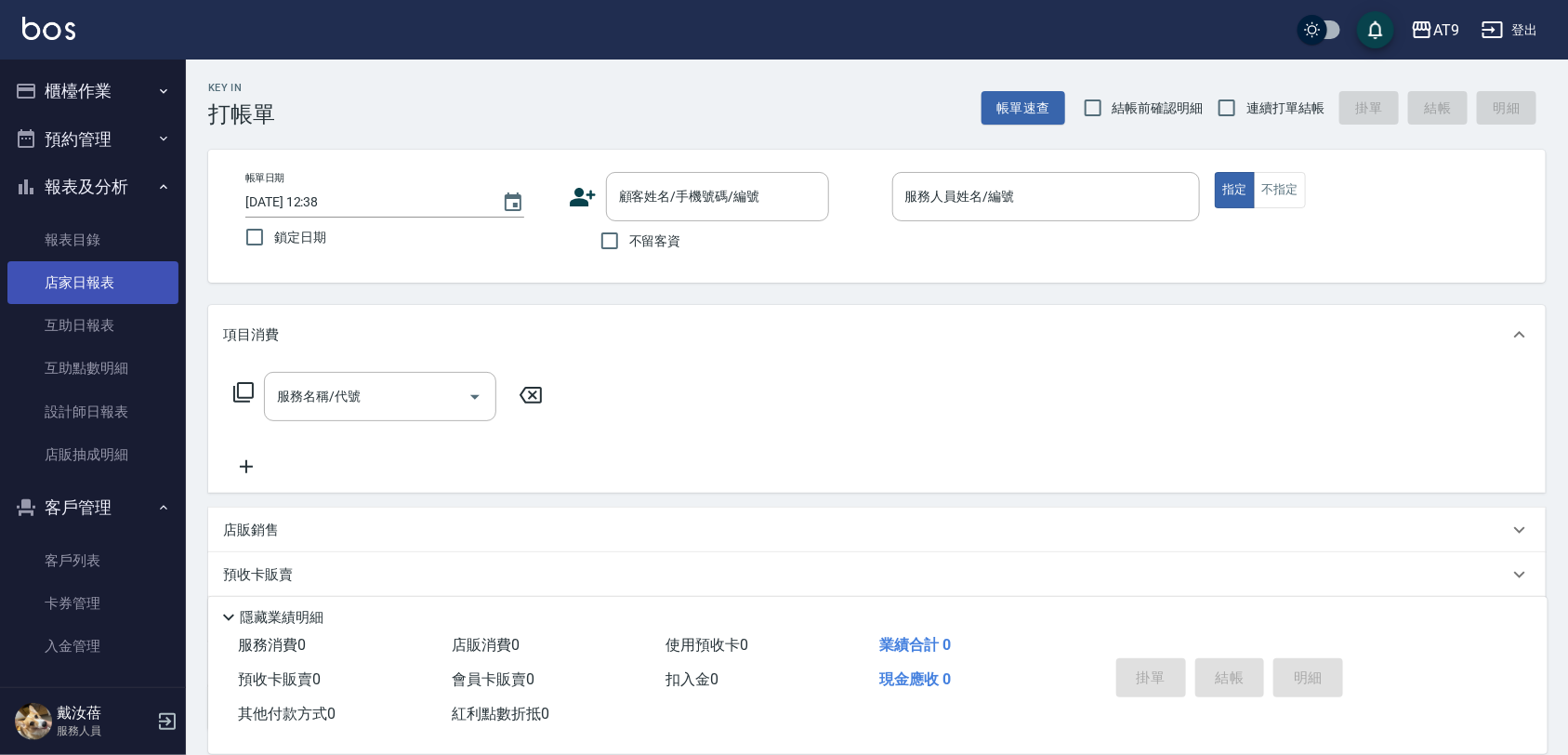
click at [107, 282] on link "店家日報表" at bounding box center [93, 283] width 171 height 43
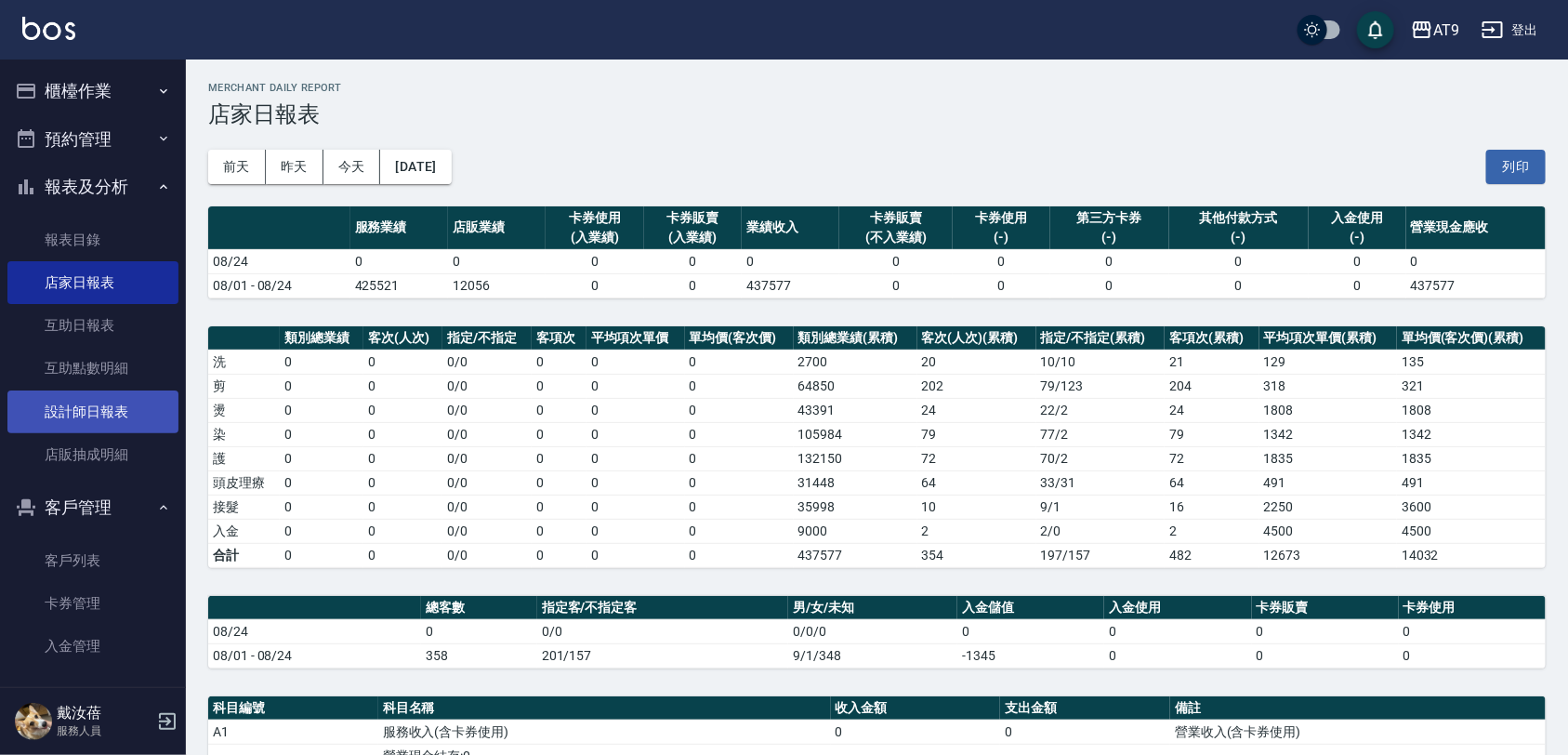
click at [119, 403] on link "設計師日報表" at bounding box center [93, 412] width 171 height 43
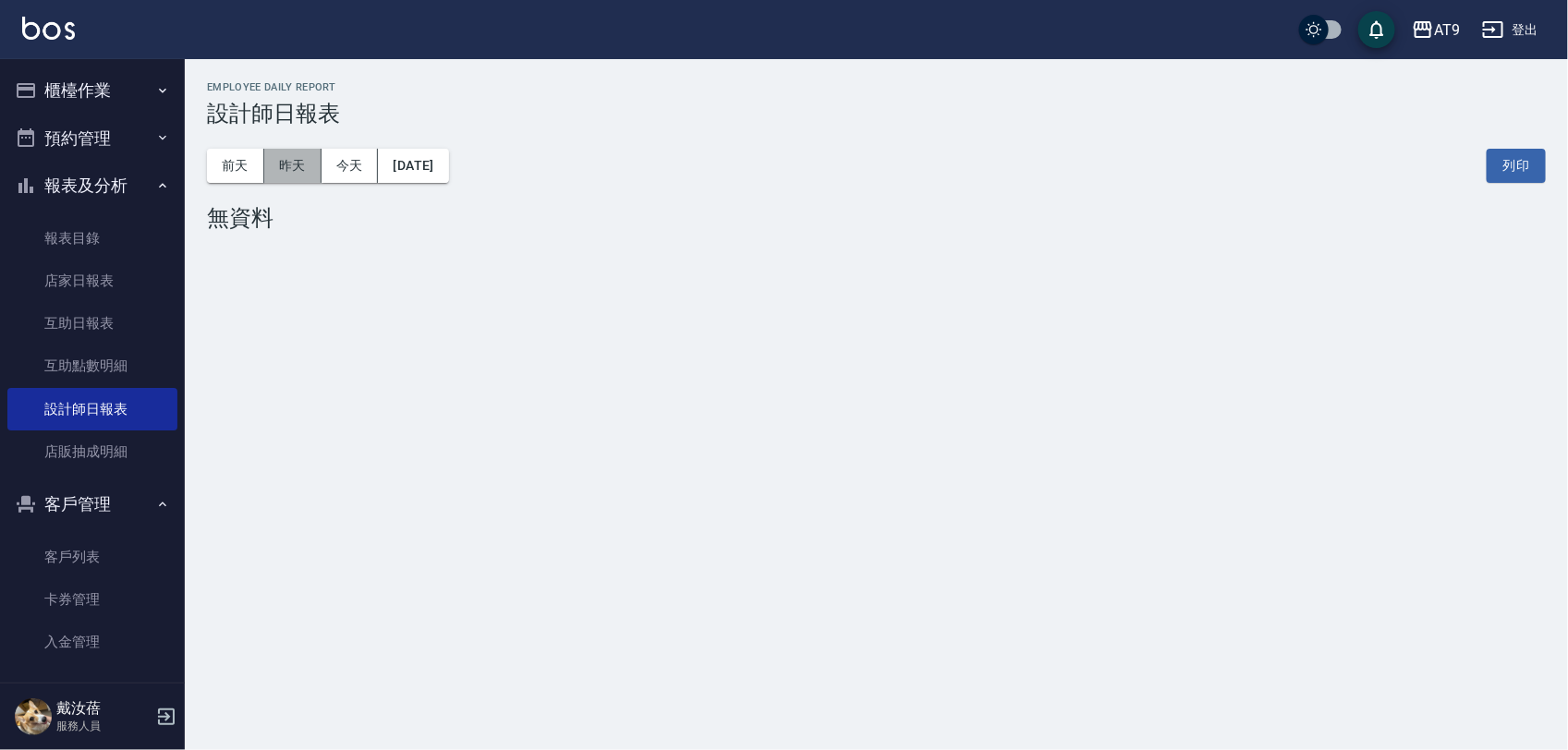
click at [288, 169] on button "昨天" at bounding box center [293, 166] width 57 height 34
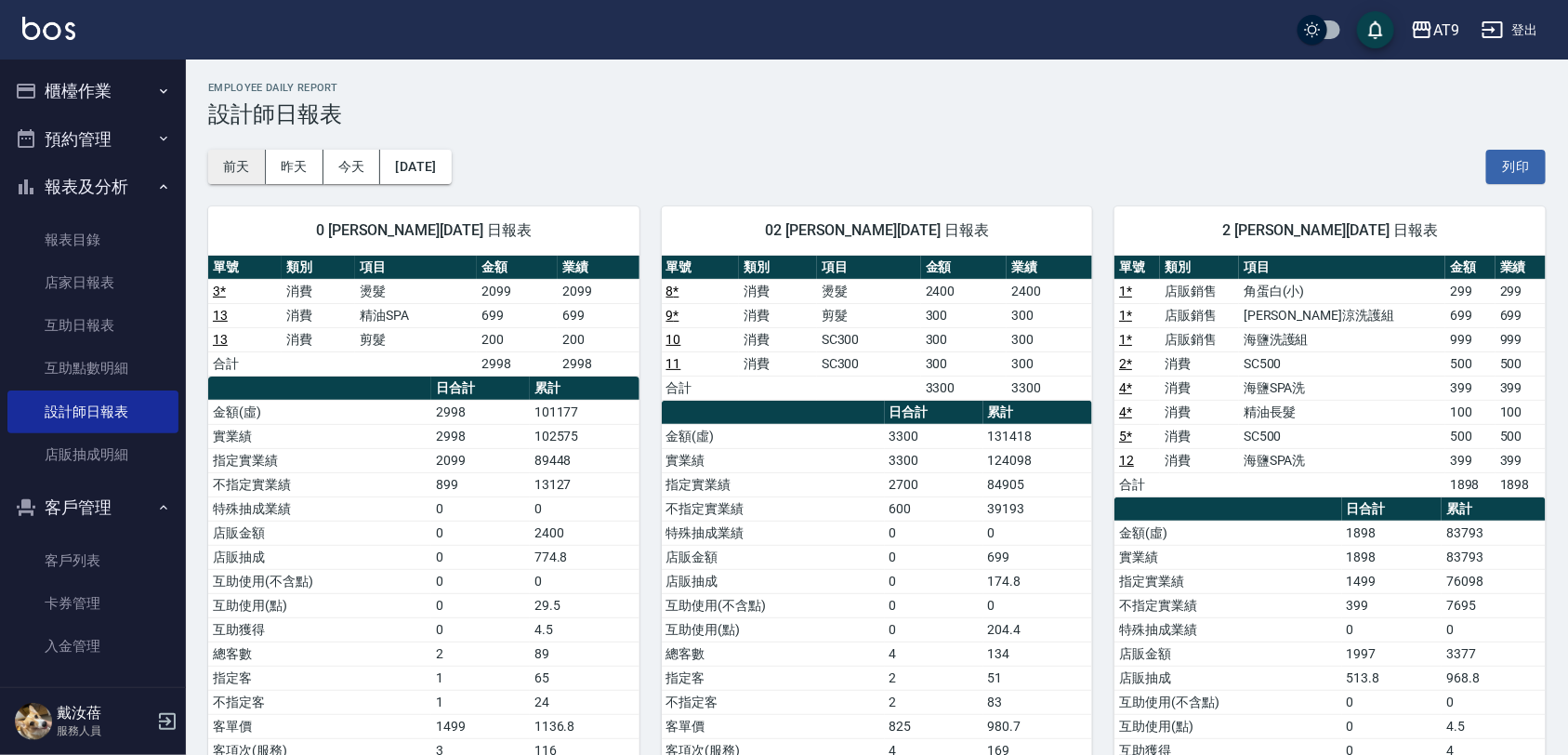
click at [250, 156] on button "前天" at bounding box center [237, 167] width 58 height 34
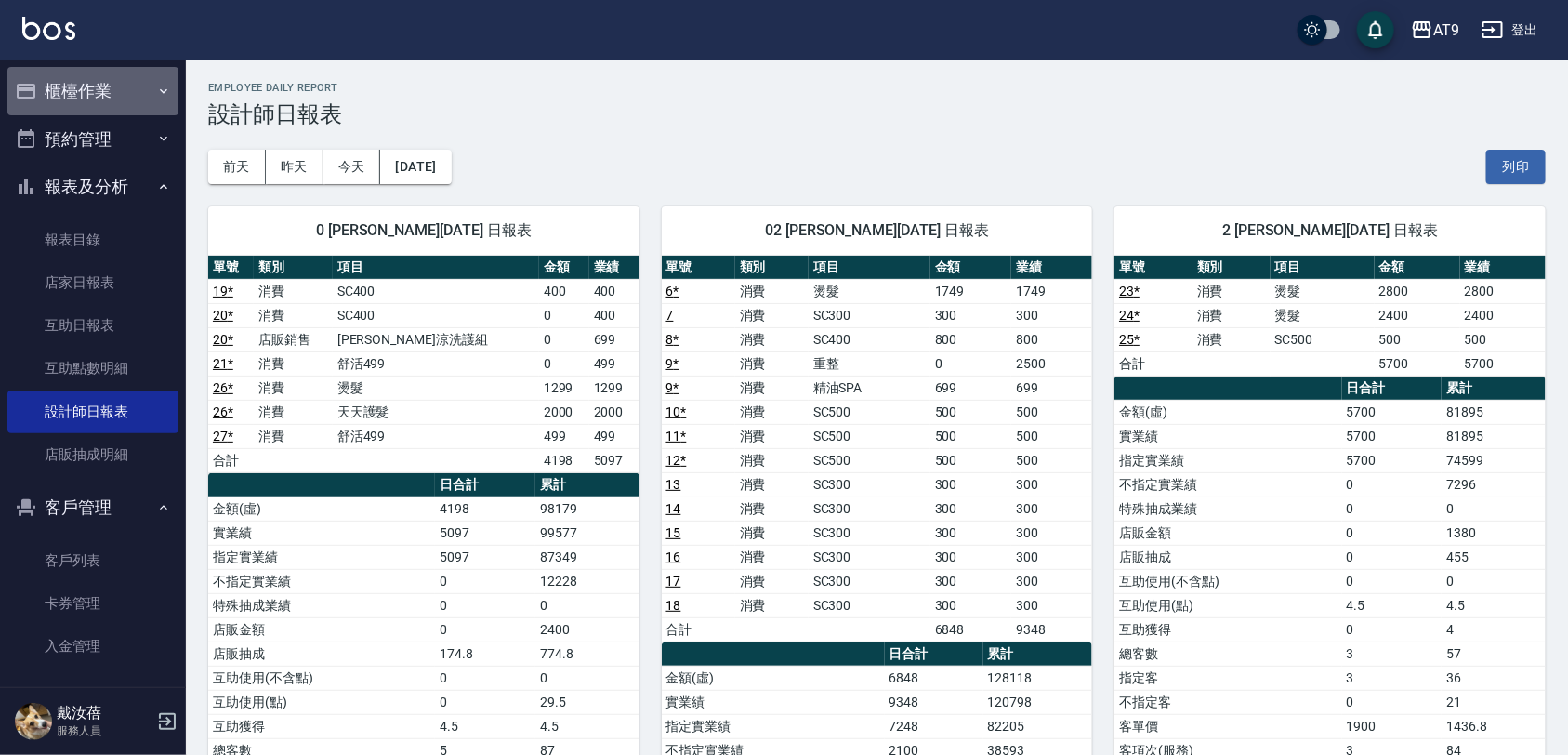
click at [132, 91] on button "櫃檯作業" at bounding box center [93, 92] width 171 height 49
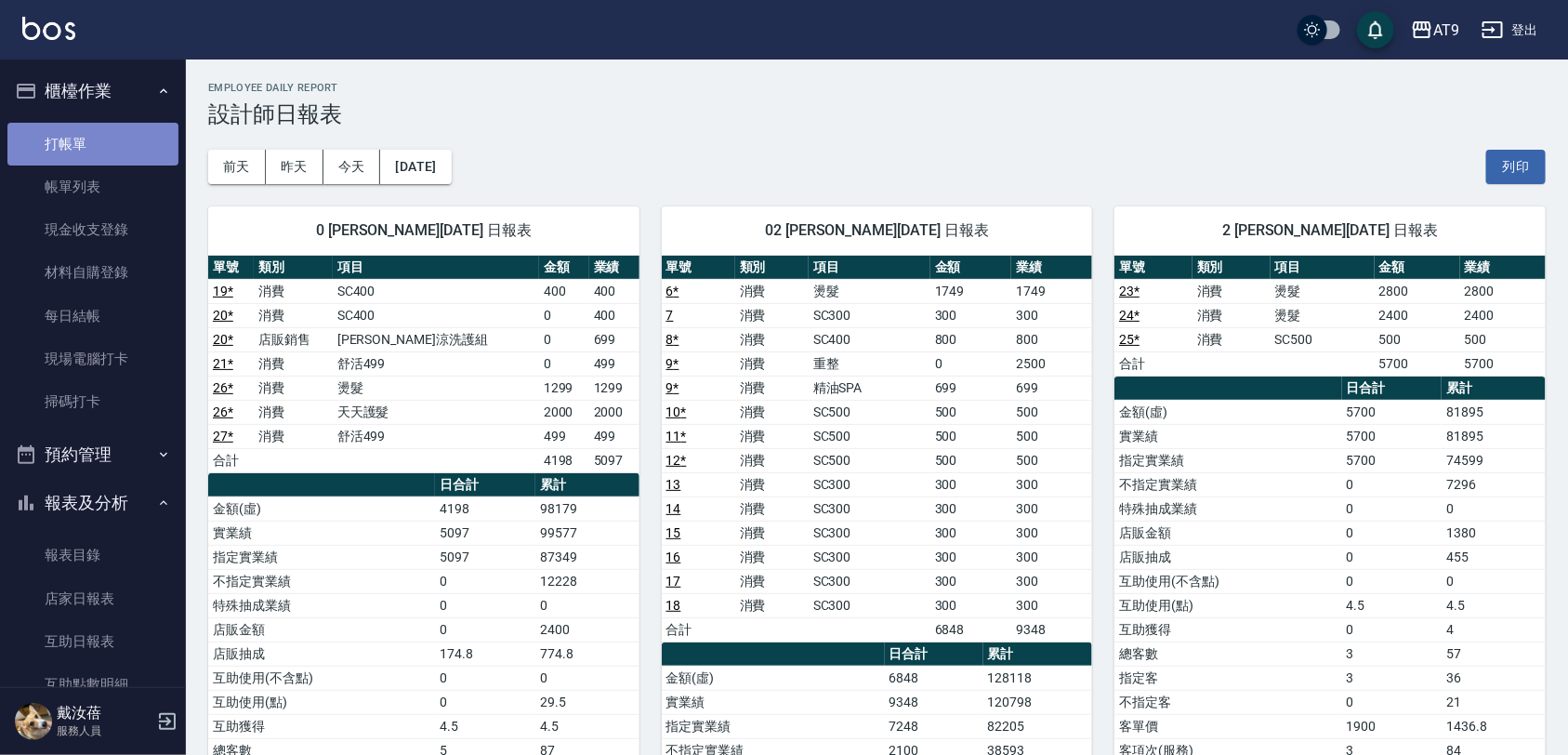
click at [131, 140] on link "打帳單" at bounding box center [93, 144] width 171 height 43
